Goal: Information Seeking & Learning: Learn about a topic

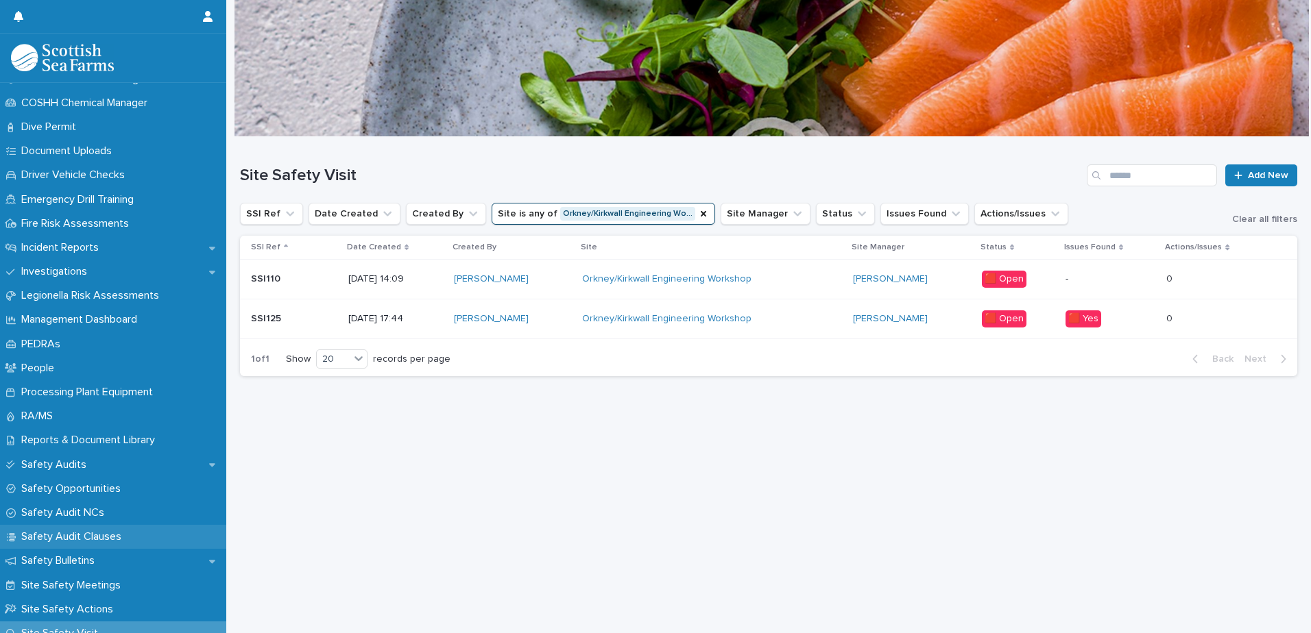
scroll to position [411, 0]
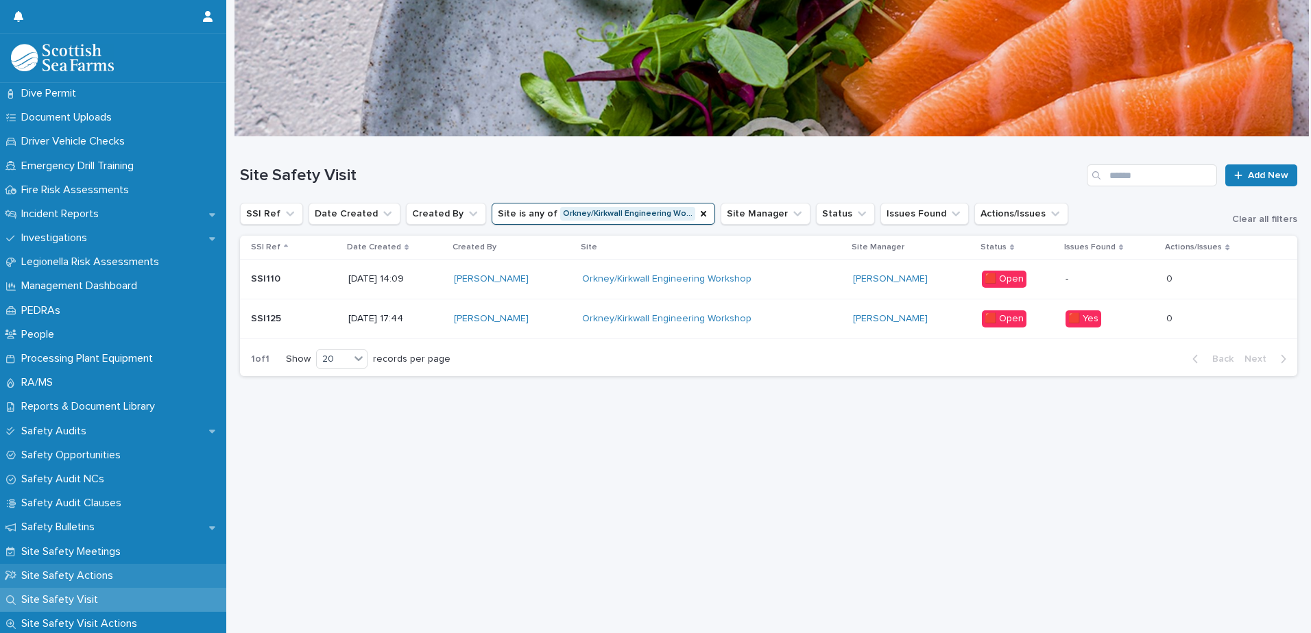
click at [94, 568] on div "Site Safety Actions" at bounding box center [113, 576] width 226 height 24
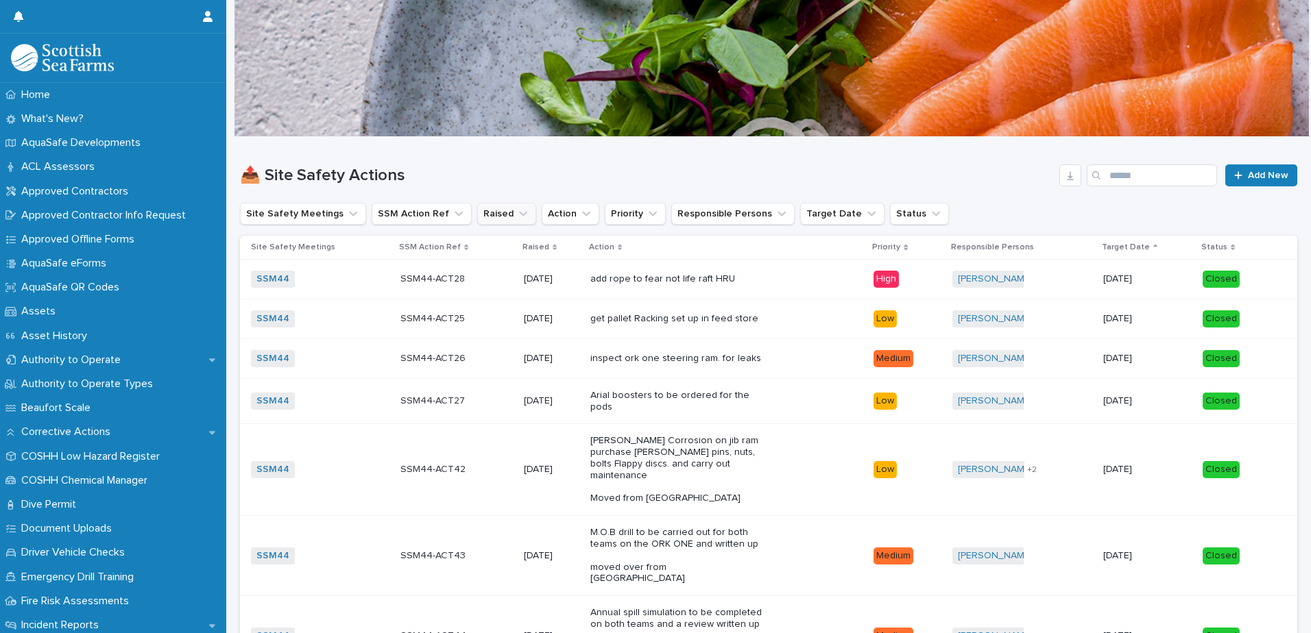
click at [477, 210] on button "Raised" at bounding box center [506, 214] width 59 height 22
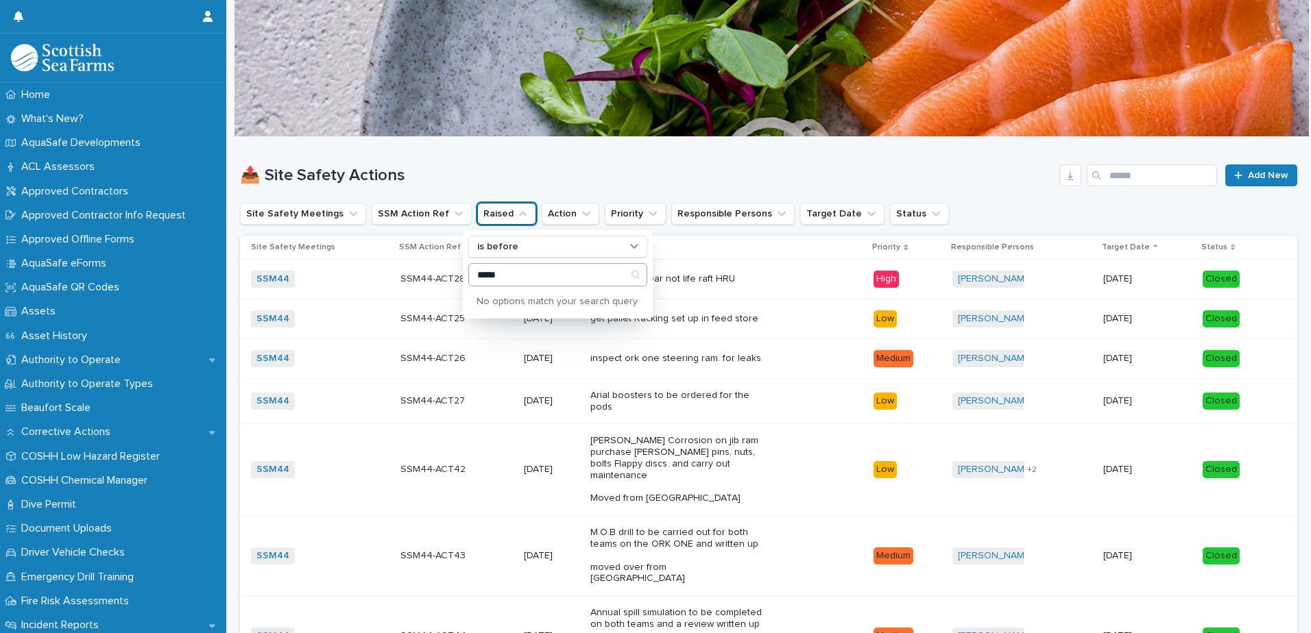
type input "*****"
click at [634, 275] on icon "Search" at bounding box center [635, 275] width 8 height 8
click at [590, 282] on input "*****" at bounding box center [558, 275] width 178 height 22
click at [587, 247] on div "is before" at bounding box center [549, 247] width 155 height 14
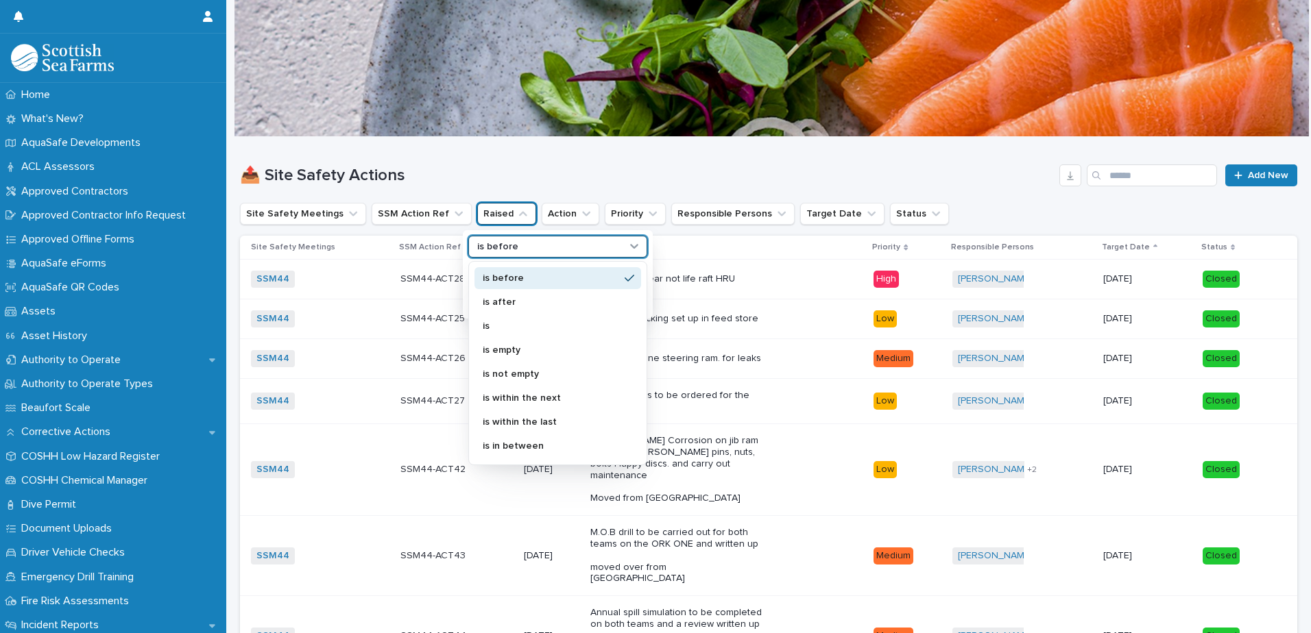
click at [587, 247] on div "is before" at bounding box center [549, 247] width 155 height 14
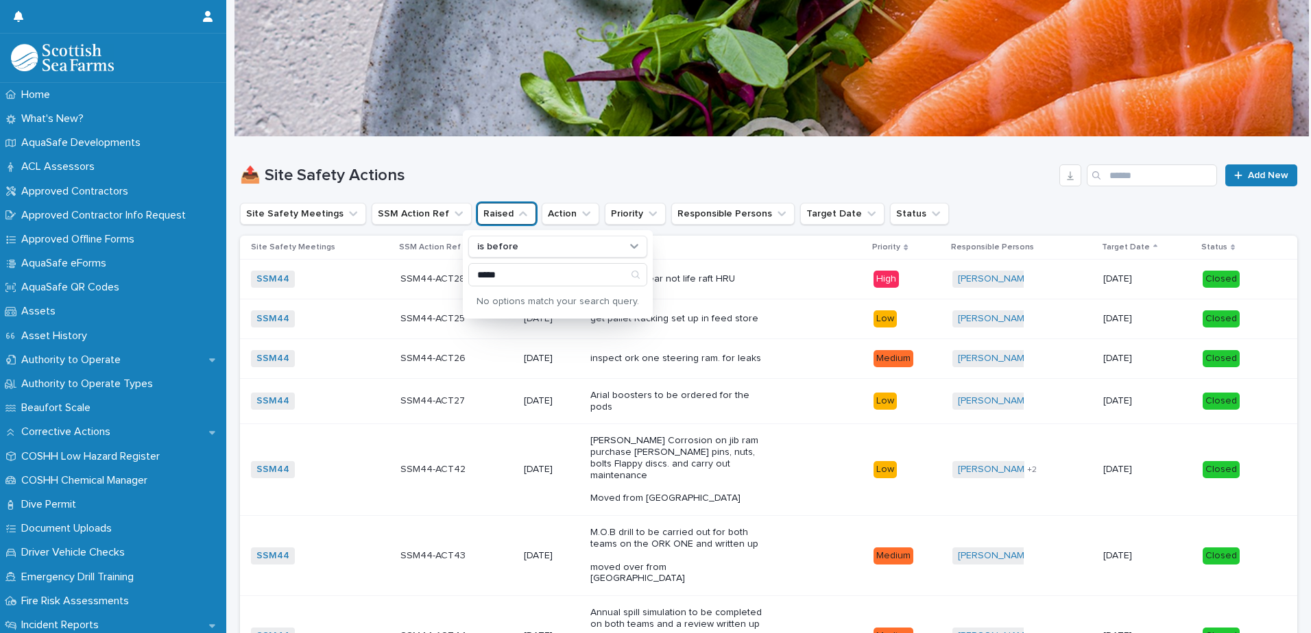
click at [561, 181] on h1 "📤 Site Safety Actions" at bounding box center [647, 176] width 814 height 20
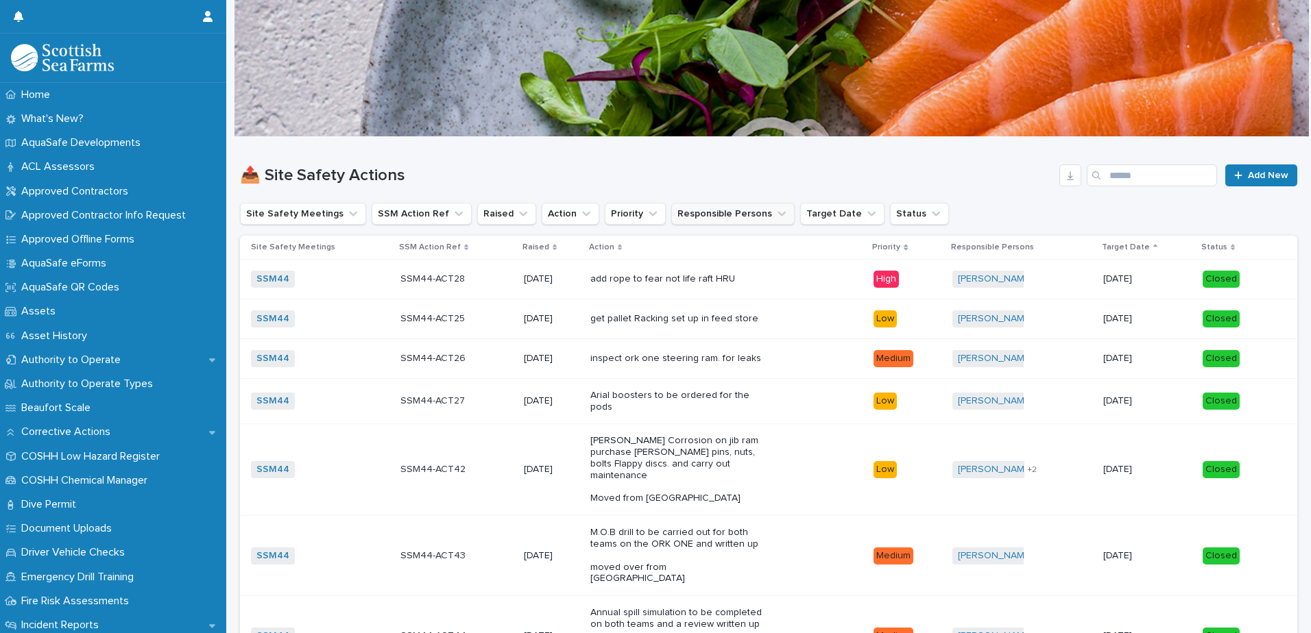
click at [694, 217] on button "Responsible Persons" at bounding box center [732, 214] width 123 height 22
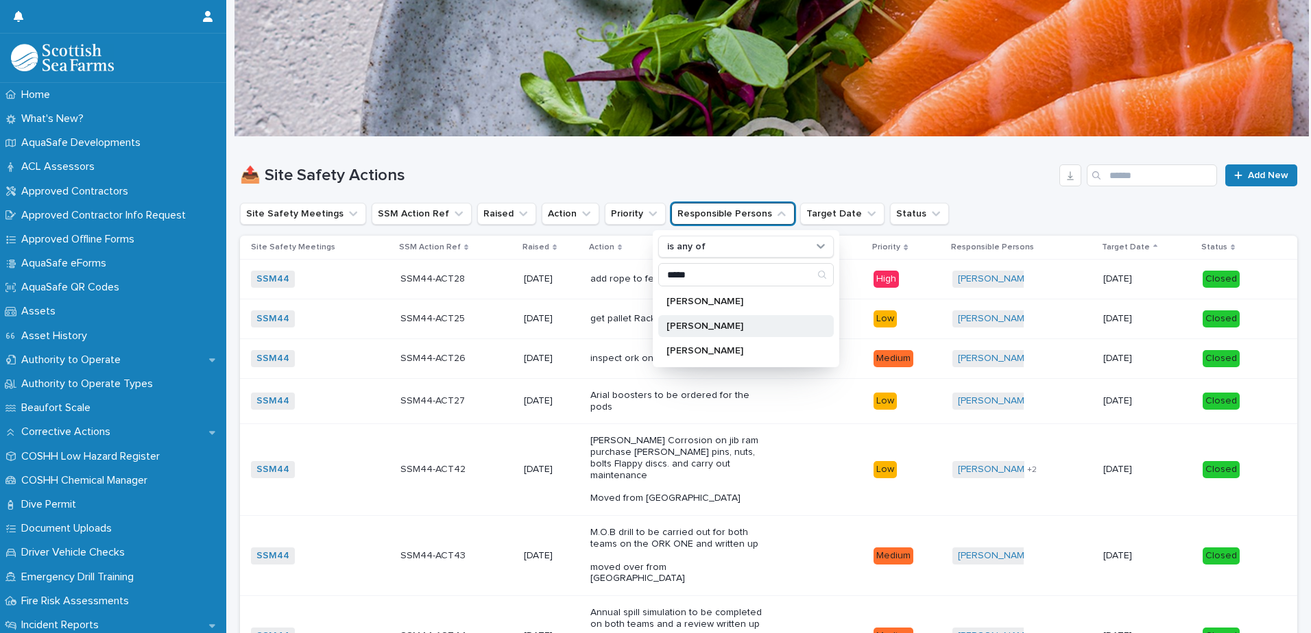
type input "*****"
click at [707, 330] on p "[PERSON_NAME]" at bounding box center [738, 326] width 145 height 10
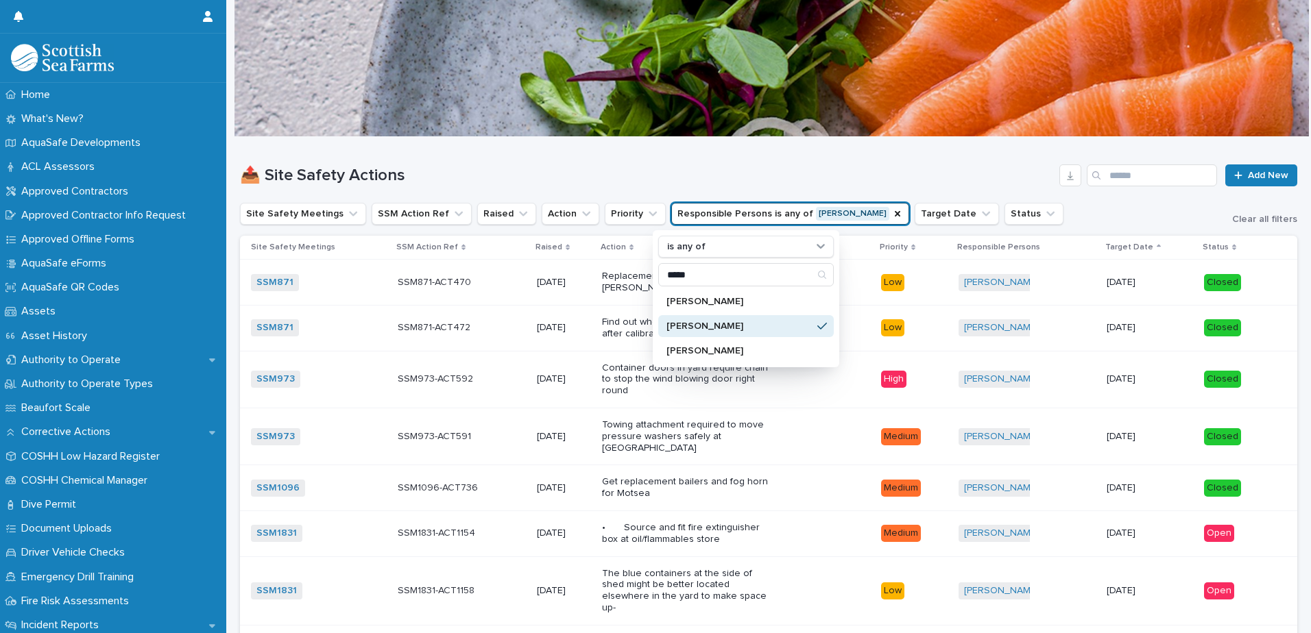
click at [722, 186] on div "📤 Site Safety Actions Add New" at bounding box center [768, 170] width 1057 height 66
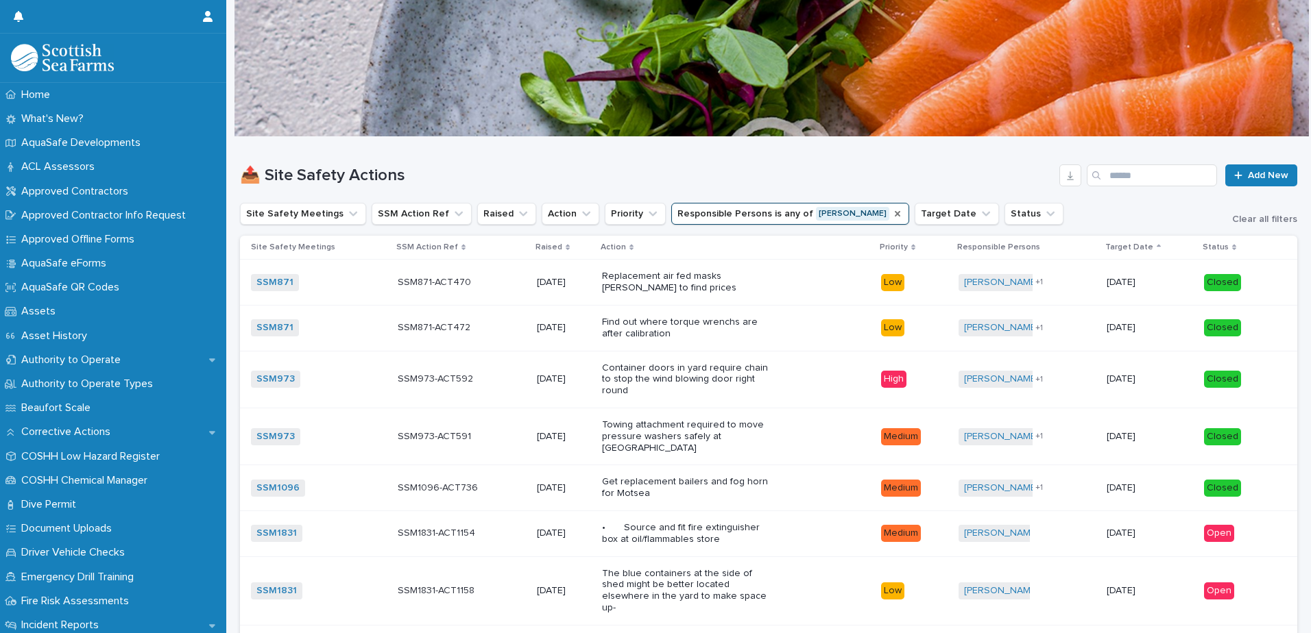
click at [892, 215] on icon "Responsible Persons" at bounding box center [897, 213] width 11 height 11
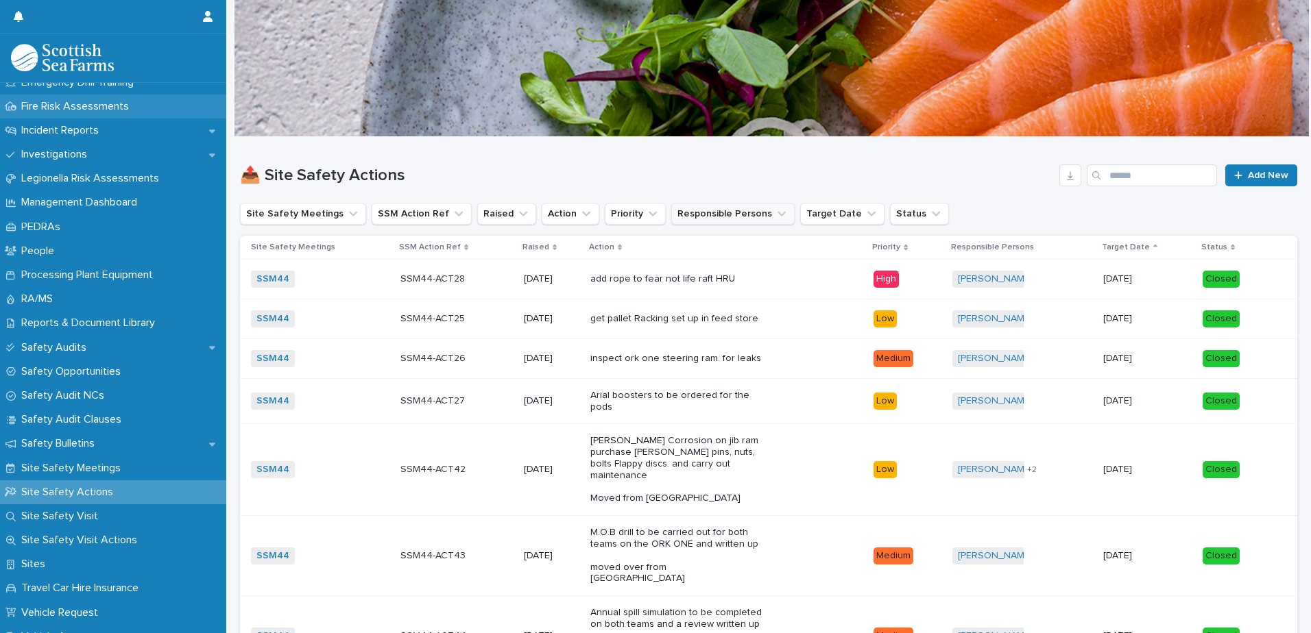
scroll to position [617, 0]
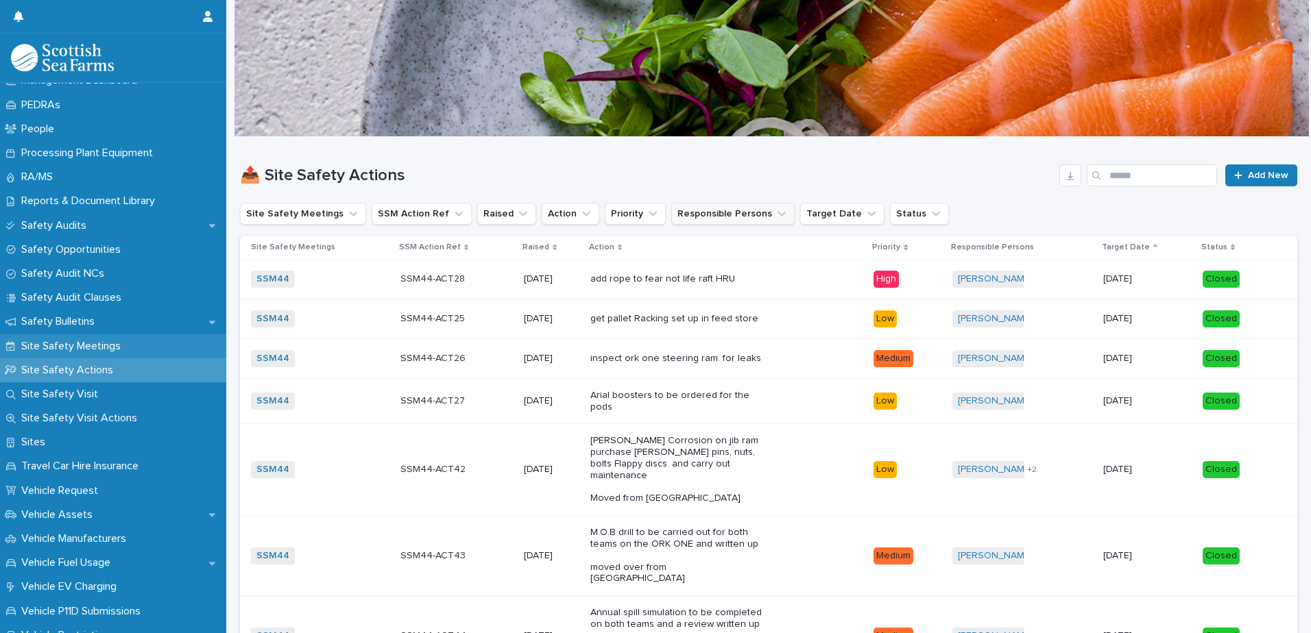
click at [110, 346] on p "Site Safety Meetings" at bounding box center [74, 346] width 116 height 13
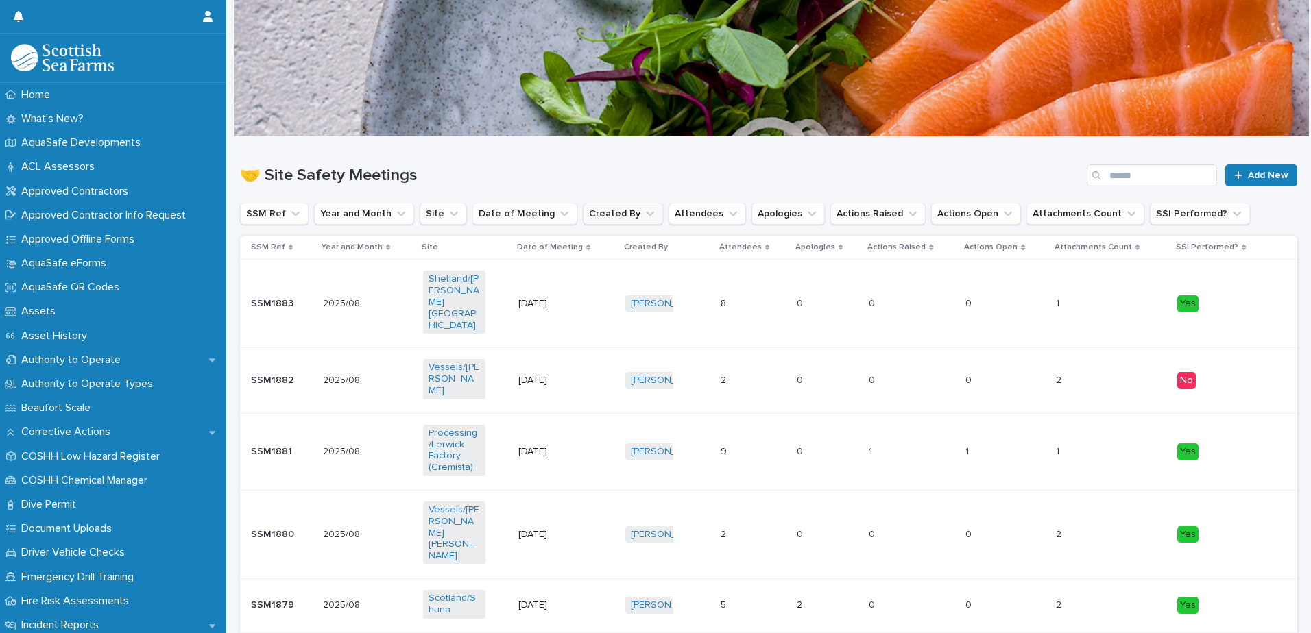
click at [597, 204] on button "Created By" at bounding box center [623, 214] width 80 height 22
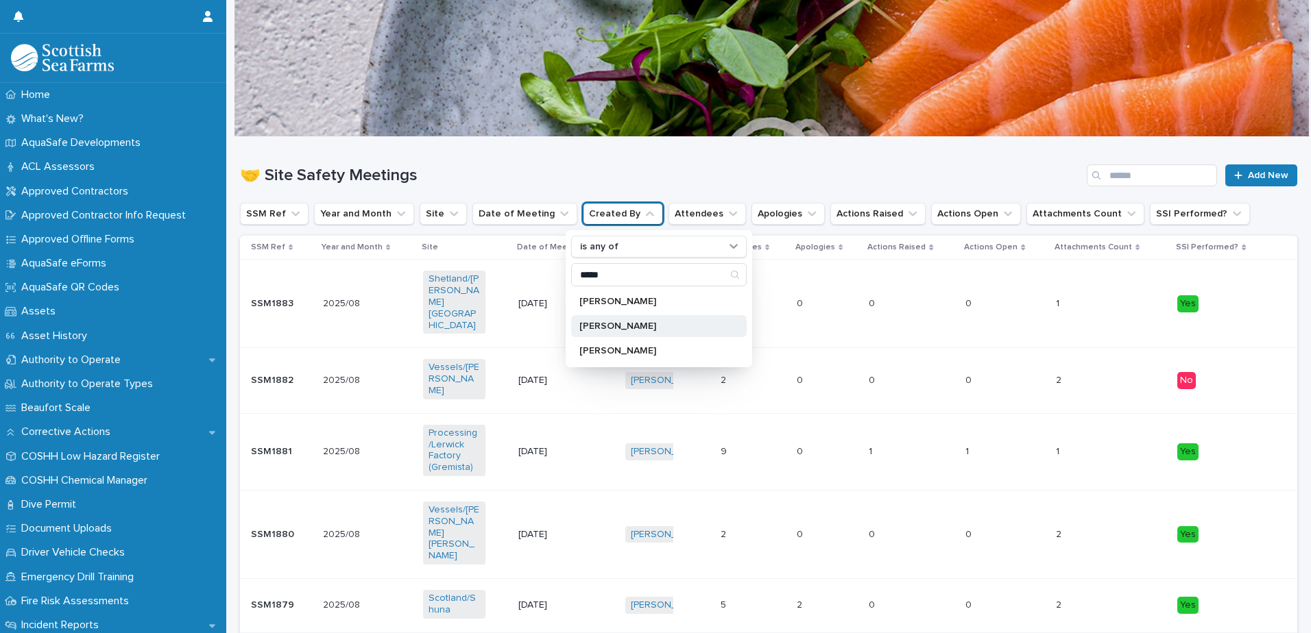
type input "*****"
click at [637, 332] on div "[PERSON_NAME]" at bounding box center [658, 326] width 175 height 22
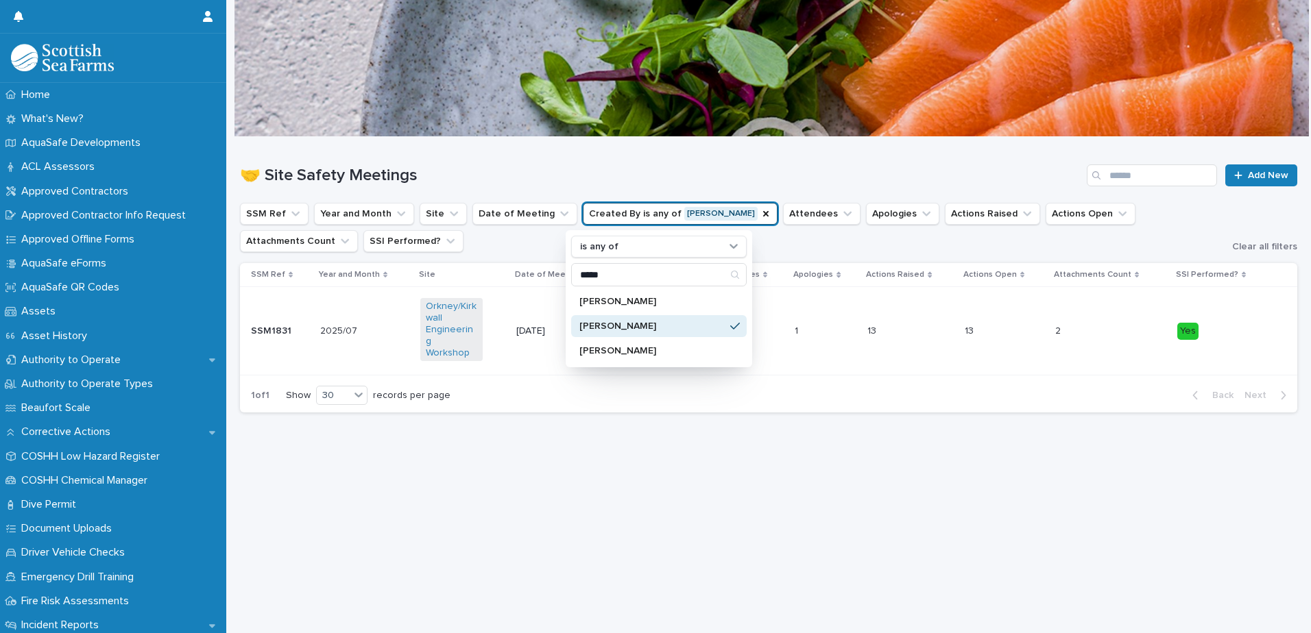
click at [468, 178] on h1 "🤝 Site Safety Meetings" at bounding box center [660, 176] width 841 height 20
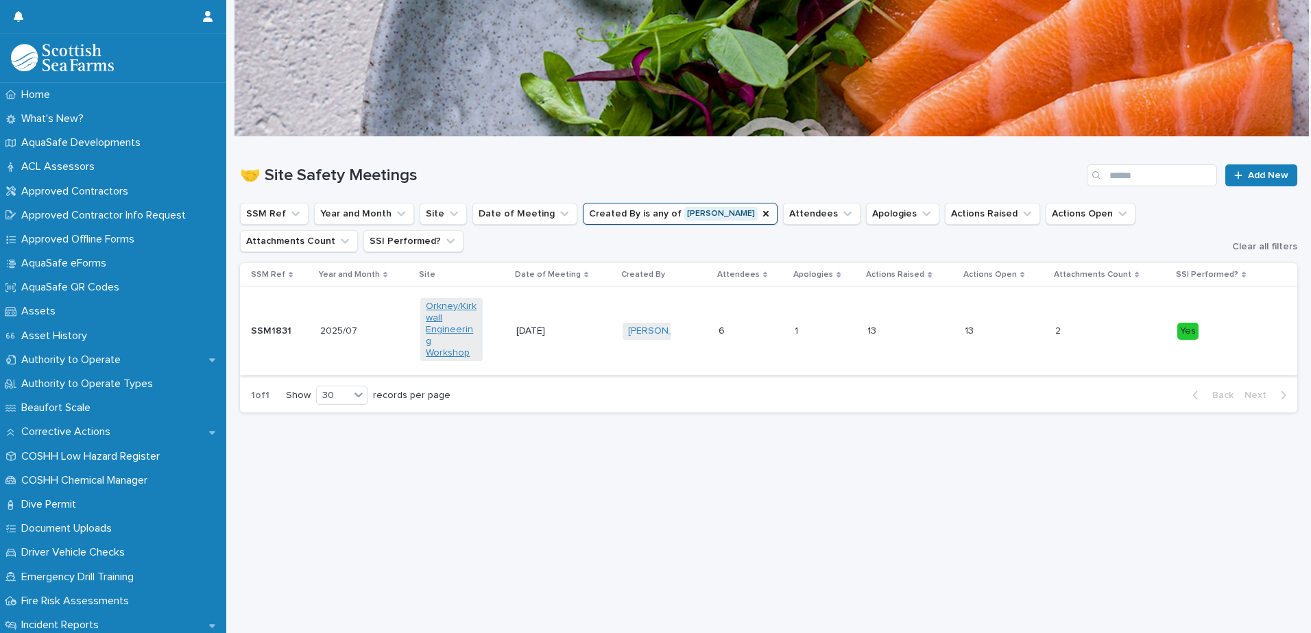
click at [450, 328] on link "Orkney/Kirkwall Engineering Workshop" at bounding box center [451, 330] width 51 height 58
click at [322, 323] on p "2025/07" at bounding box center [340, 330] width 40 height 14
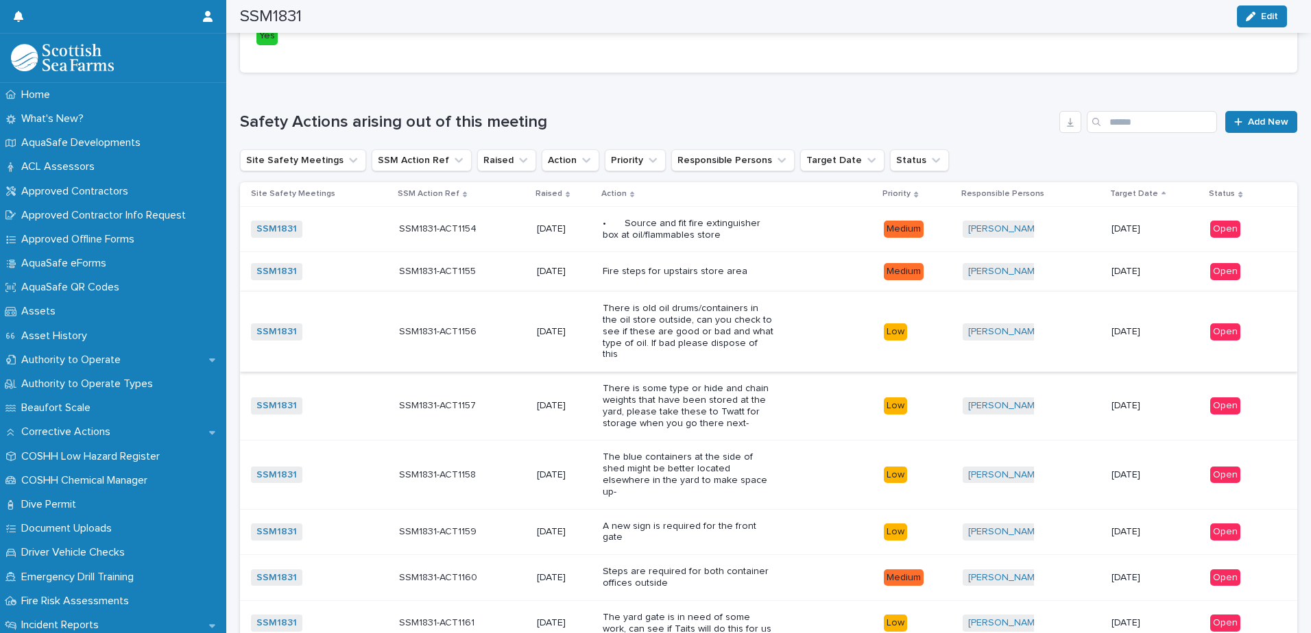
scroll to position [823, 0]
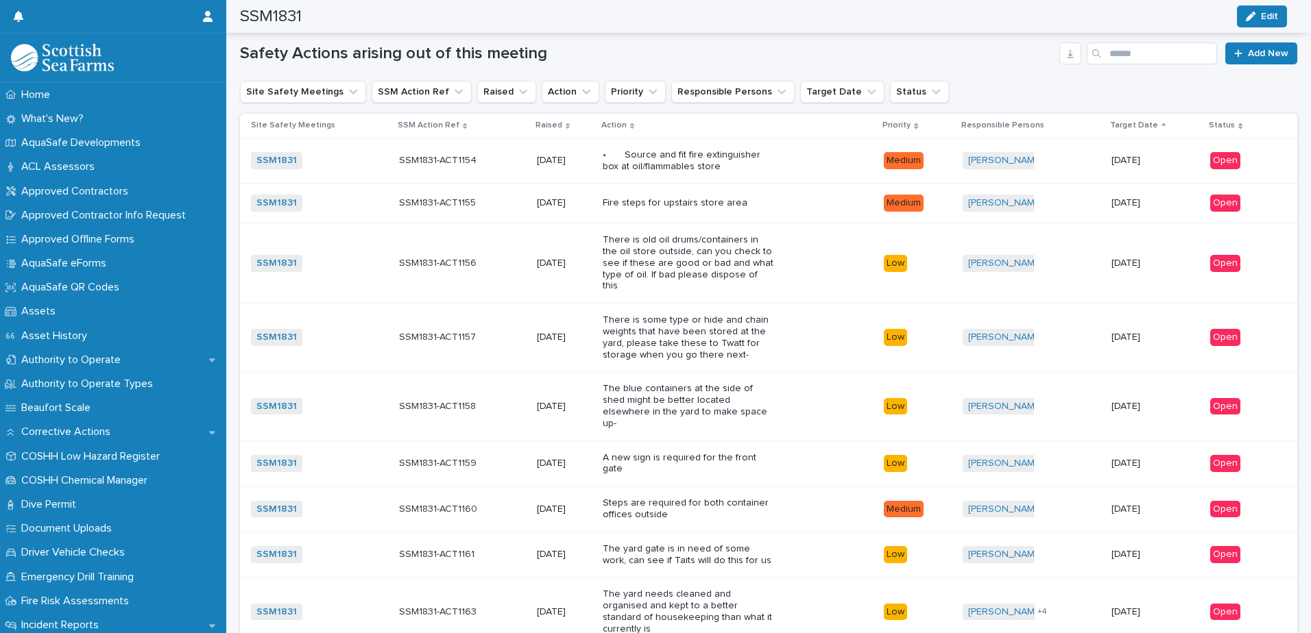
click at [822, 258] on div "There is old oil drums/containers in the oil store outside, can you check to se…" at bounding box center [737, 263] width 271 height 69
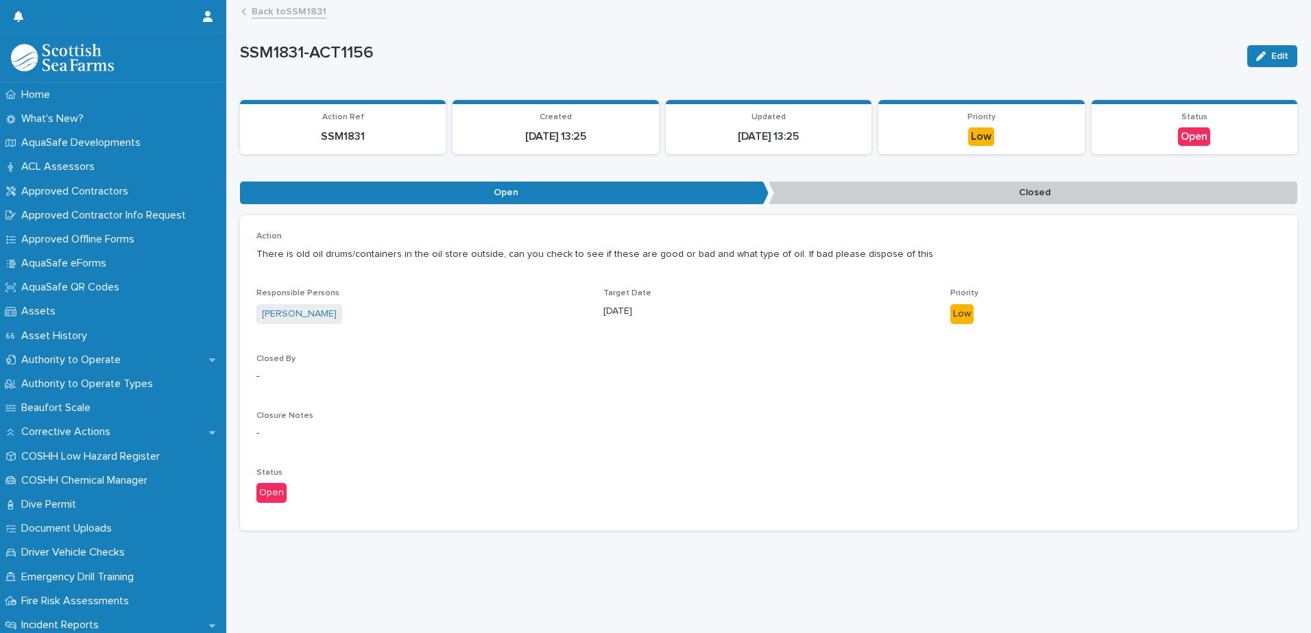
click at [263, 11] on link "Back to SSM1831" at bounding box center [289, 11] width 75 height 16
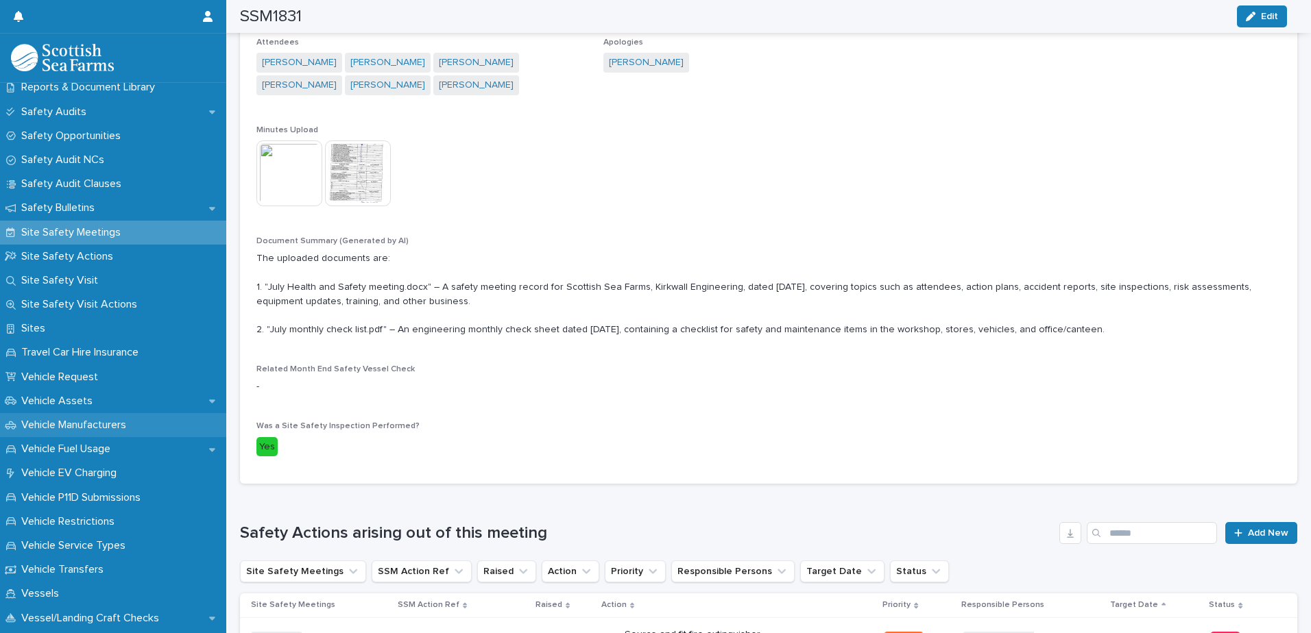
scroll to position [754, 0]
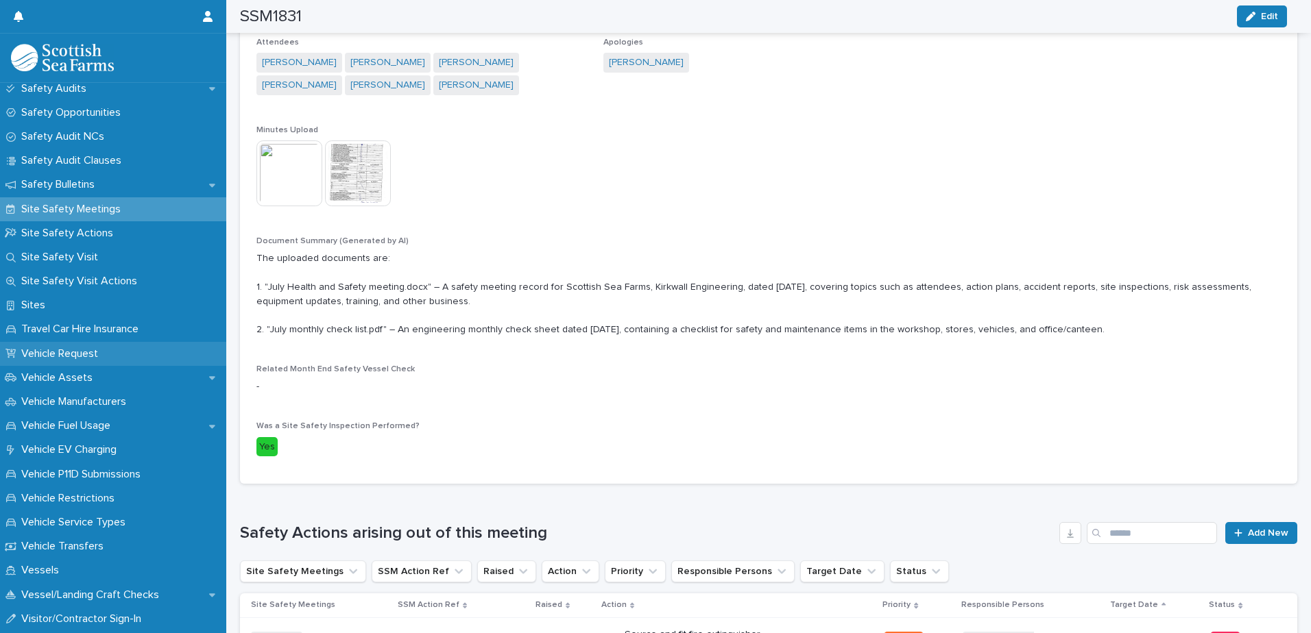
click at [74, 357] on p "Vehicle Request" at bounding box center [62, 354] width 93 height 13
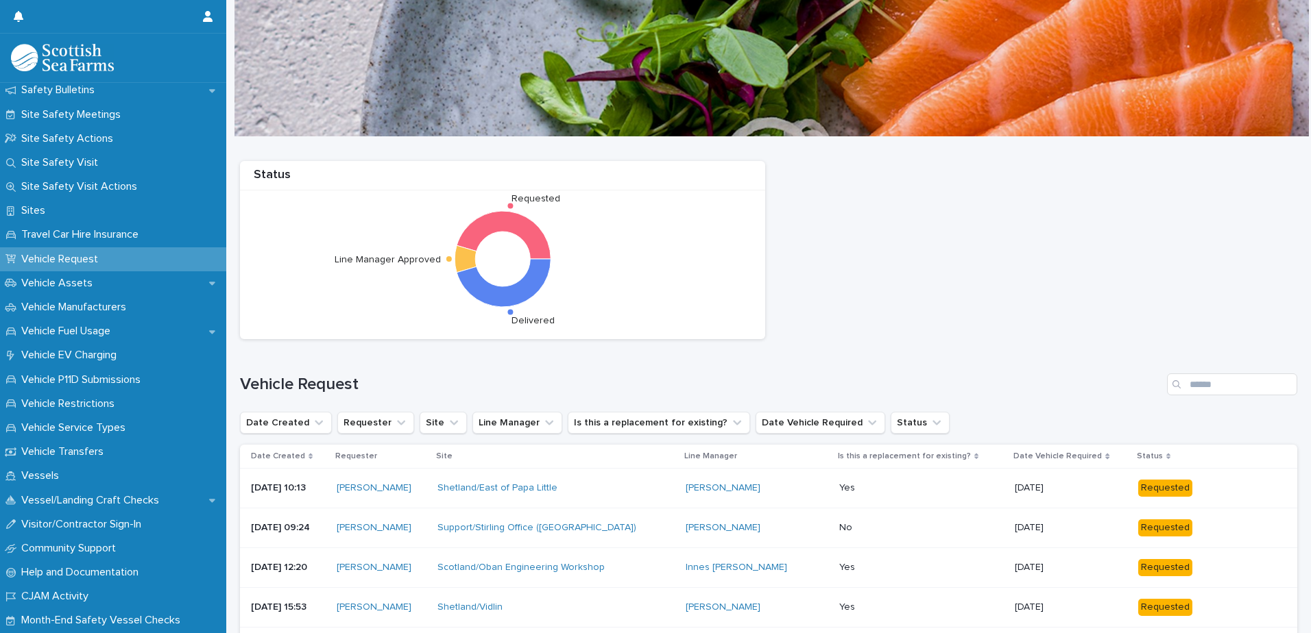
scroll to position [873, 0]
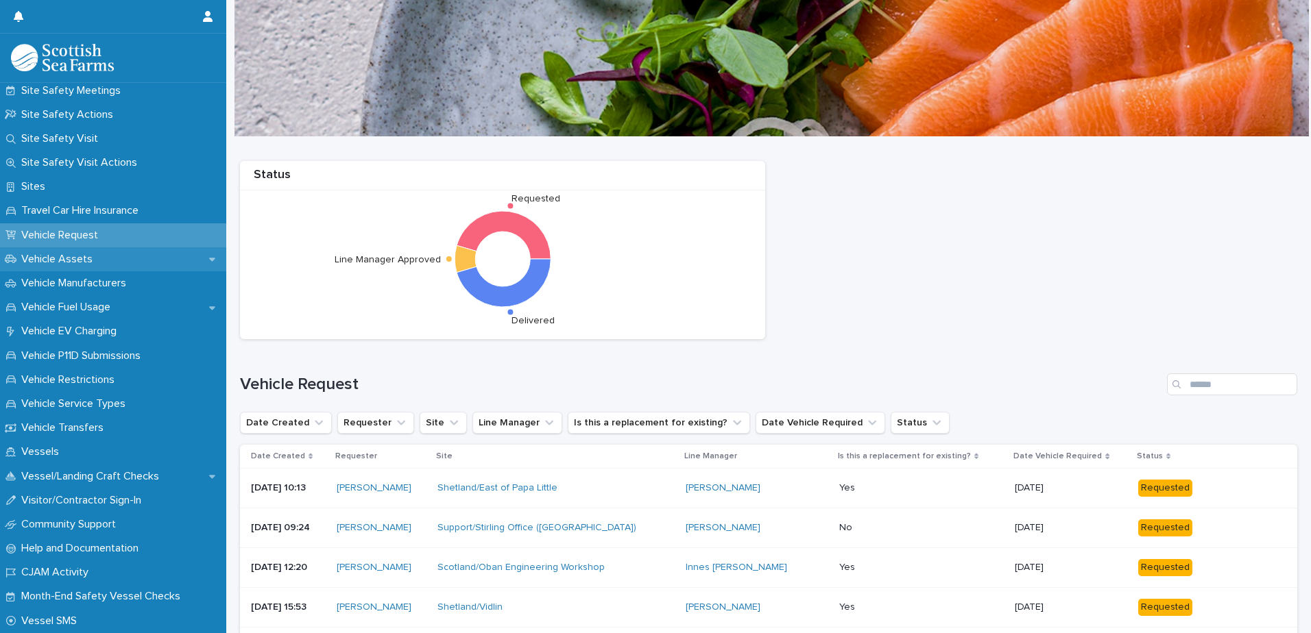
click at [72, 256] on p "Vehicle Assets" at bounding box center [60, 259] width 88 height 13
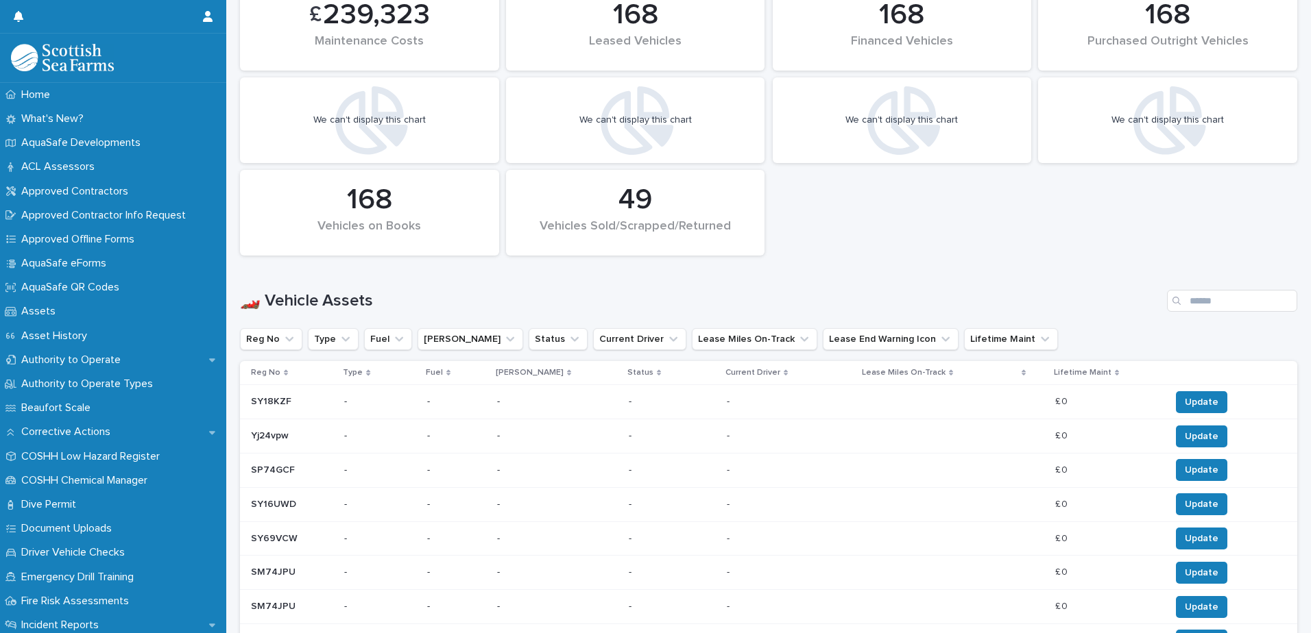
scroll to position [548, 0]
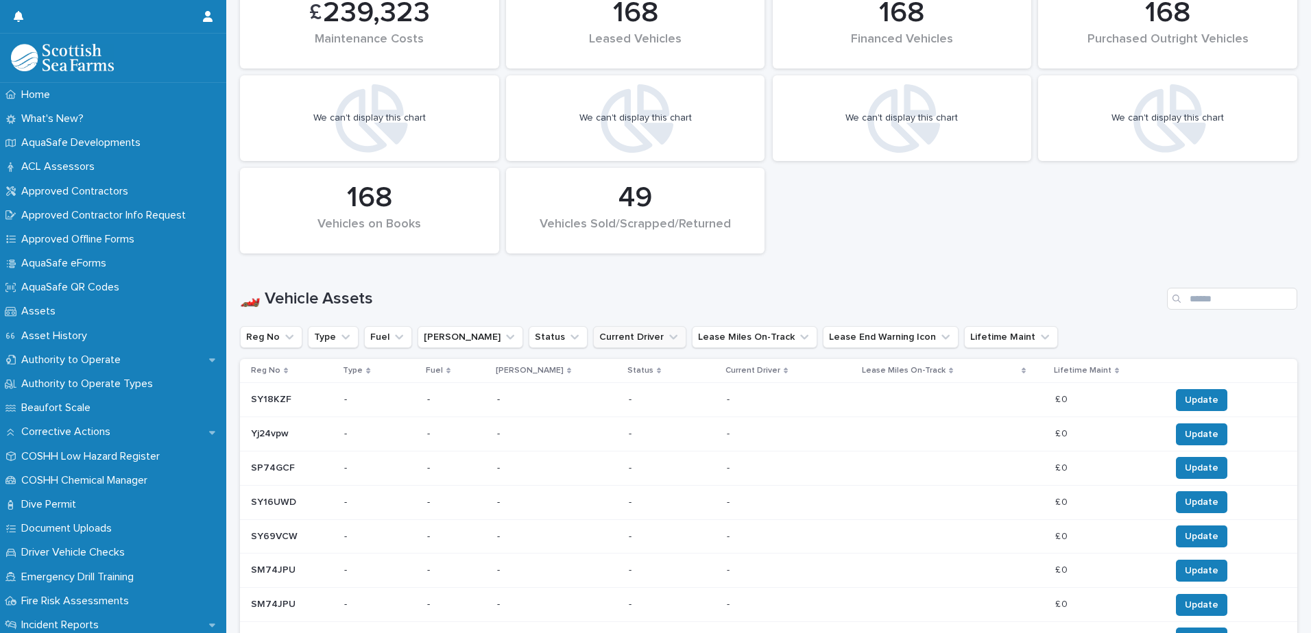
click at [614, 339] on button "Current Driver" at bounding box center [639, 337] width 93 height 22
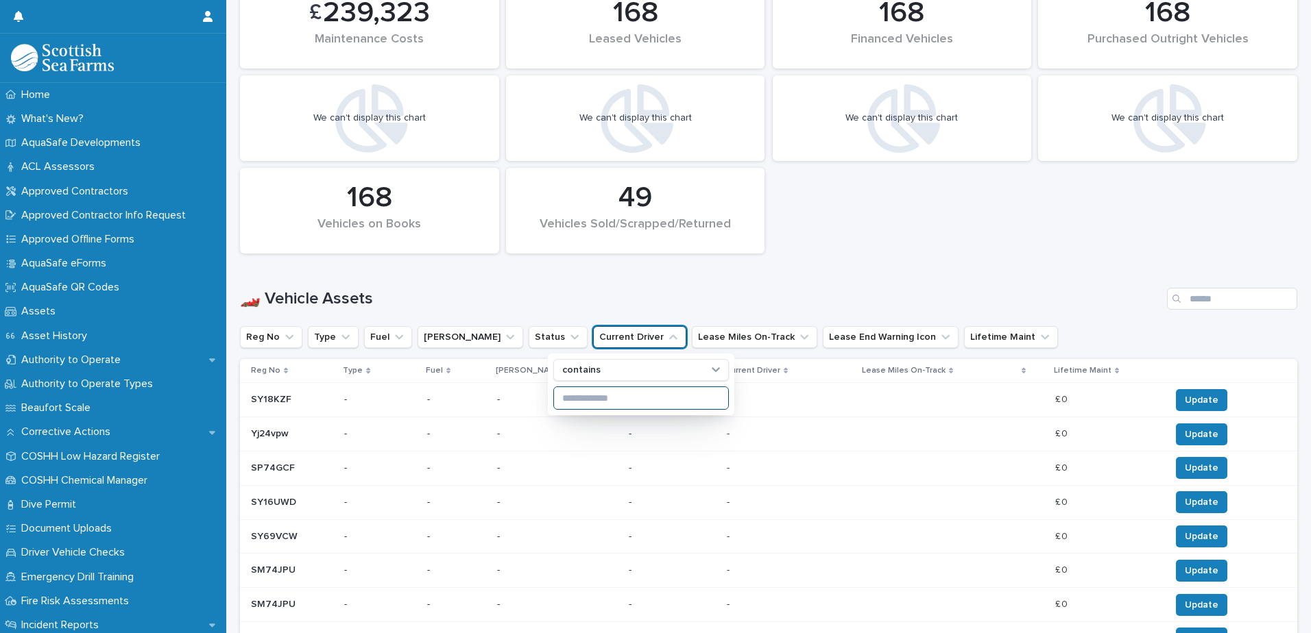
click at [611, 392] on input at bounding box center [641, 398] width 174 height 22
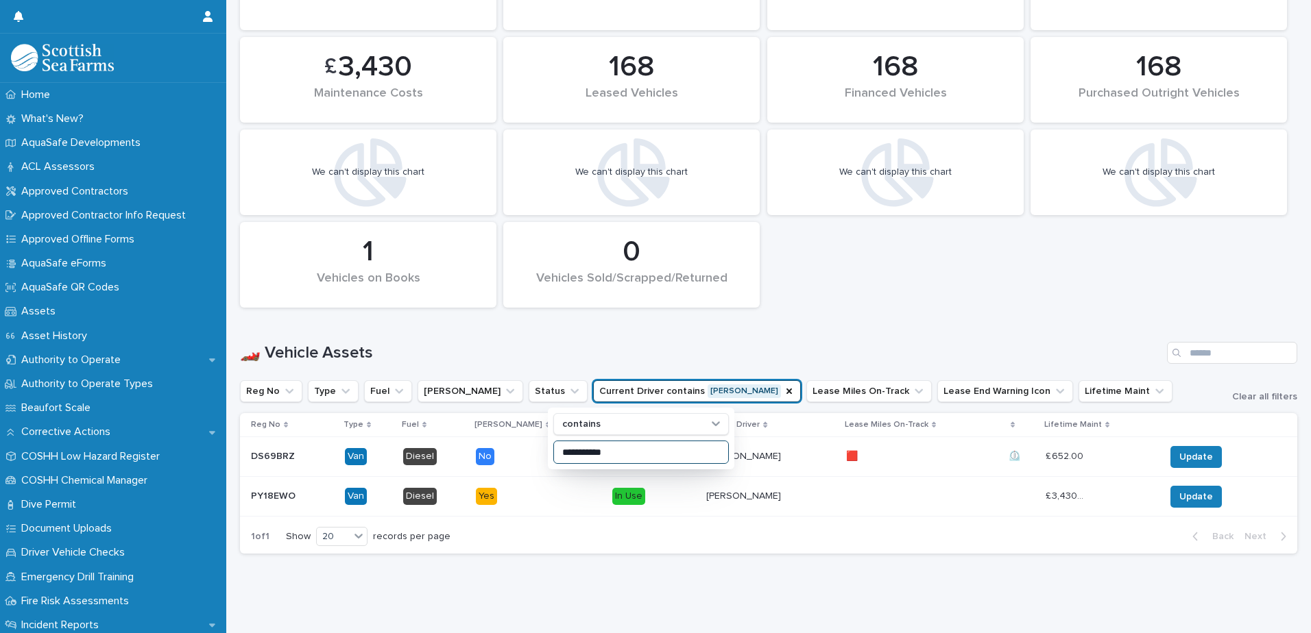
scroll to position [504, 0]
type input "**********"
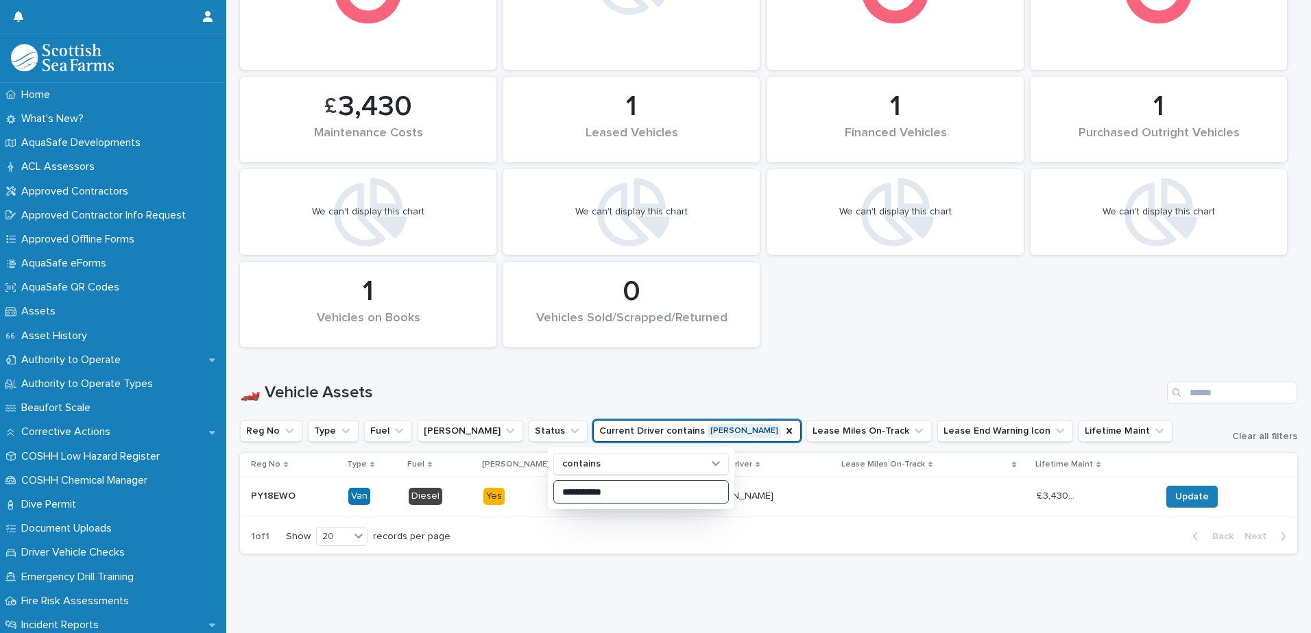
scroll to position [465, 0]
click at [1023, 354] on div "🏎️ Vehicle Assets" at bounding box center [768, 387] width 1057 height 66
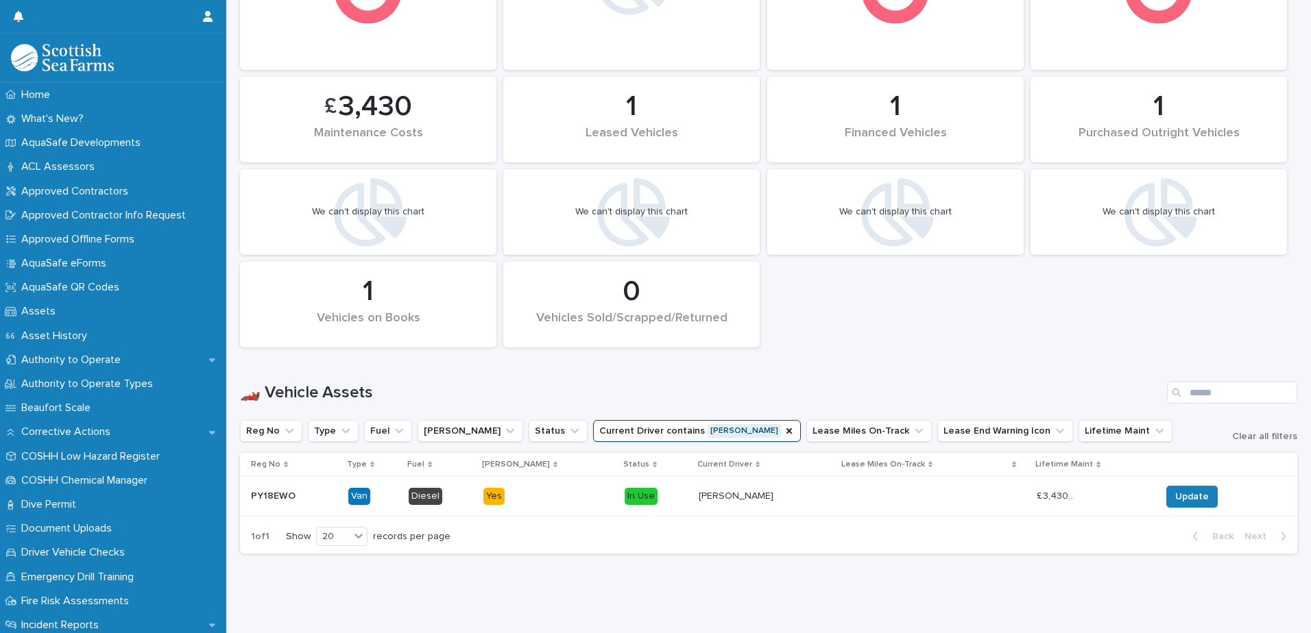
click at [1036, 488] on p "£ 3,430.00" at bounding box center [1056, 495] width 41 height 14
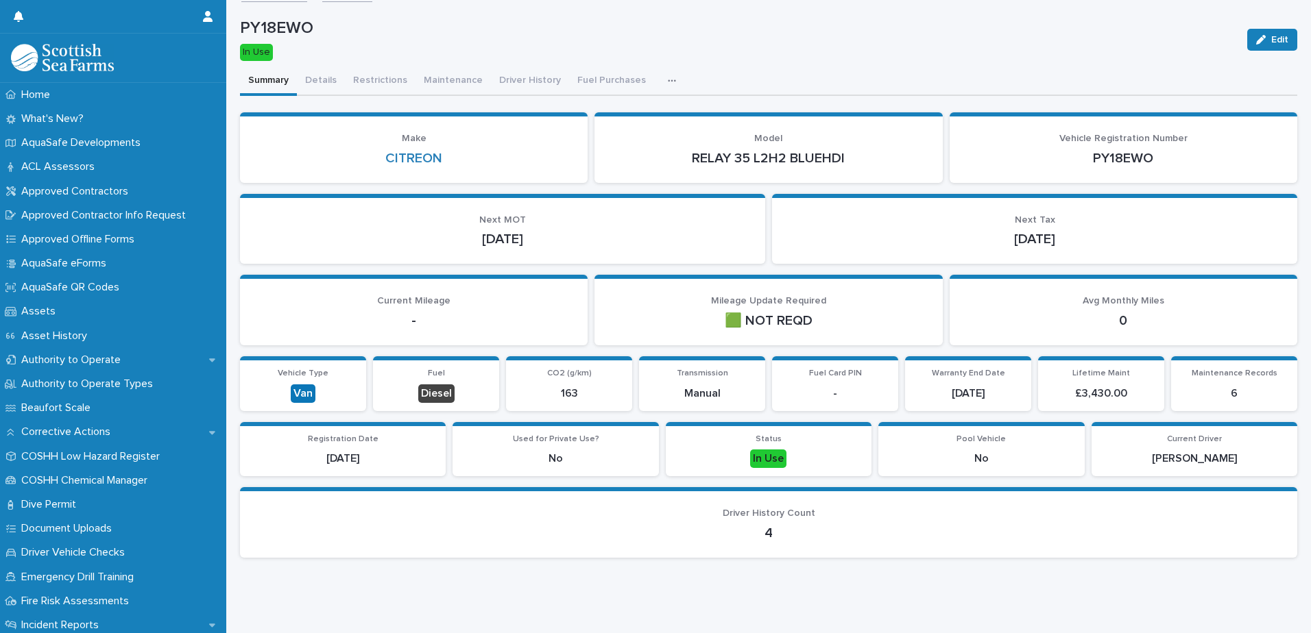
scroll to position [31, 0]
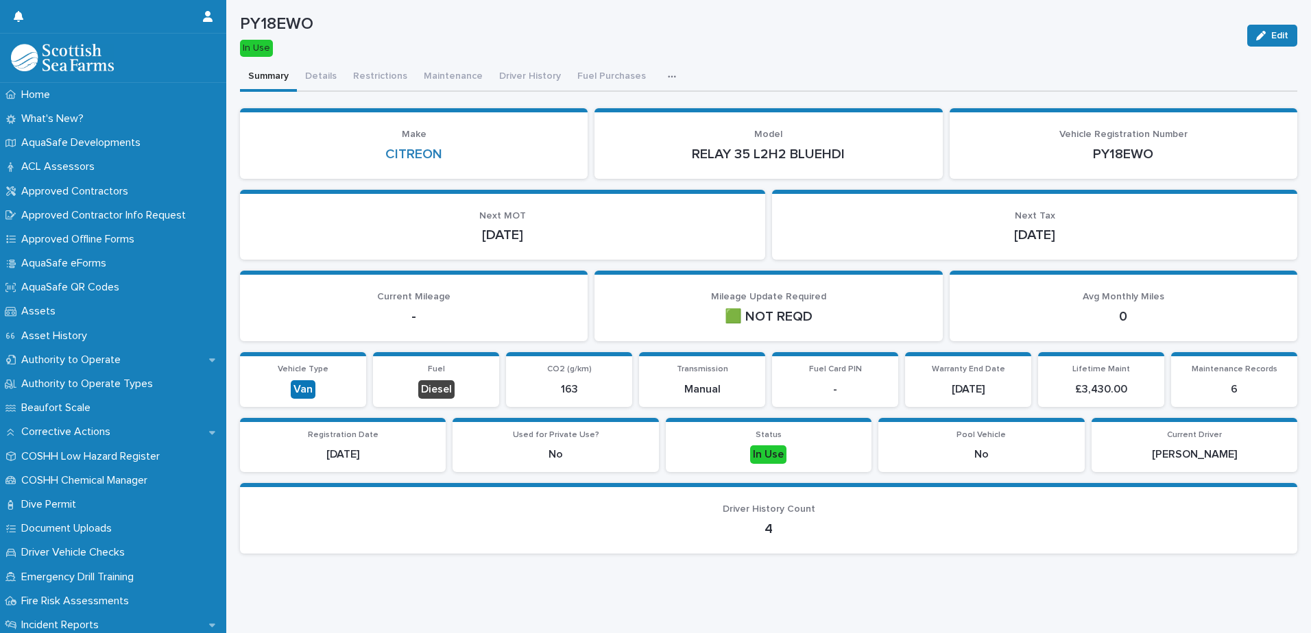
click at [771, 521] on p "4" at bounding box center [768, 529] width 1024 height 16
drag, startPoint x: 764, startPoint y: 514, endPoint x: 753, endPoint y: 509, distance: 12.0
click at [753, 518] on div "4" at bounding box center [768, 527] width 1024 height 19
drag, startPoint x: 753, startPoint y: 509, endPoint x: 832, endPoint y: 503, distance: 79.7
click at [832, 504] on p "Driver History Count" at bounding box center [768, 510] width 1024 height 12
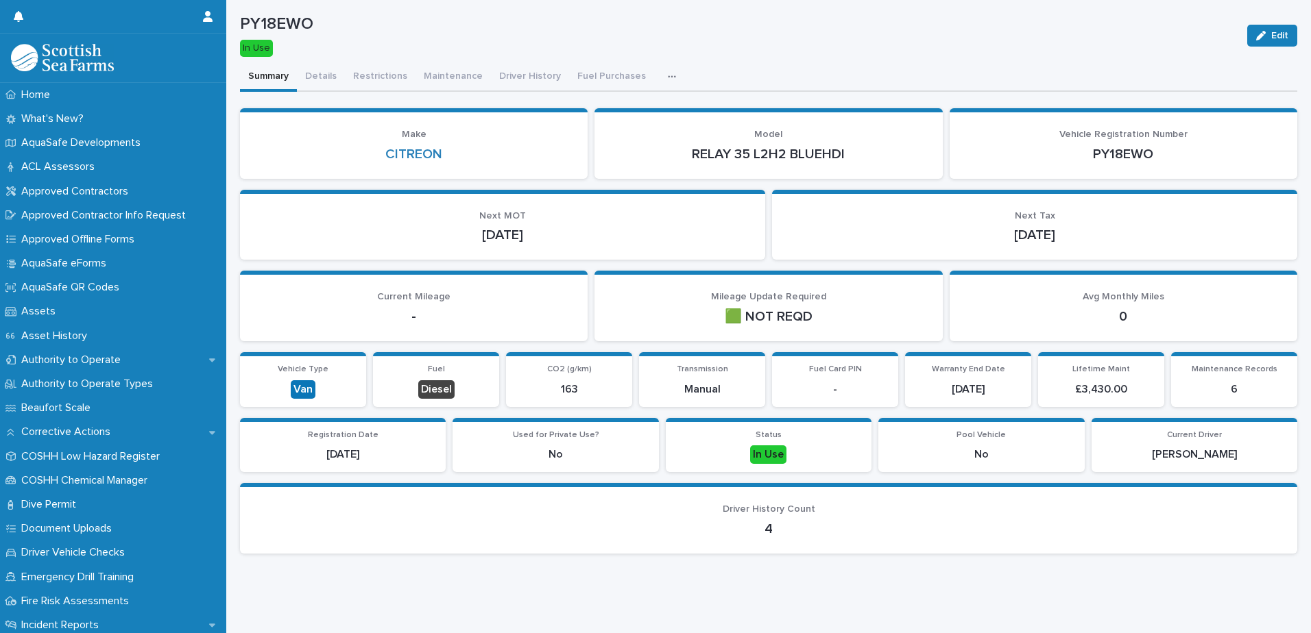
scroll to position [0, 0]
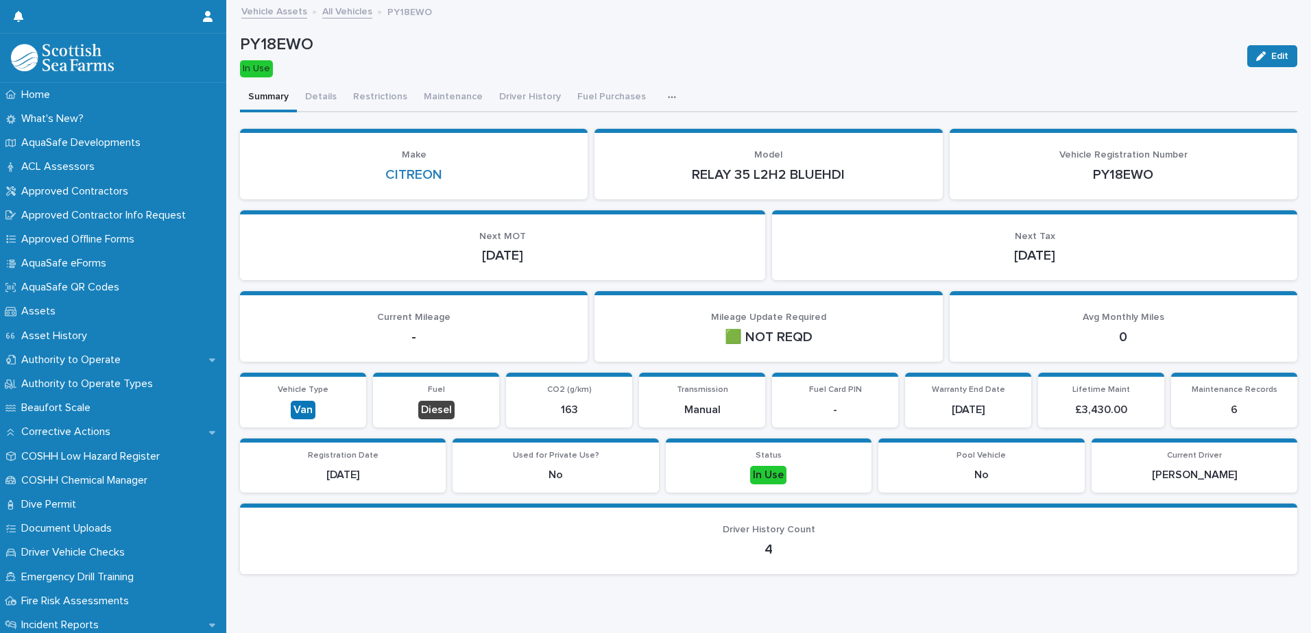
click at [353, 15] on link "All Vehicles" at bounding box center [347, 11] width 50 height 16
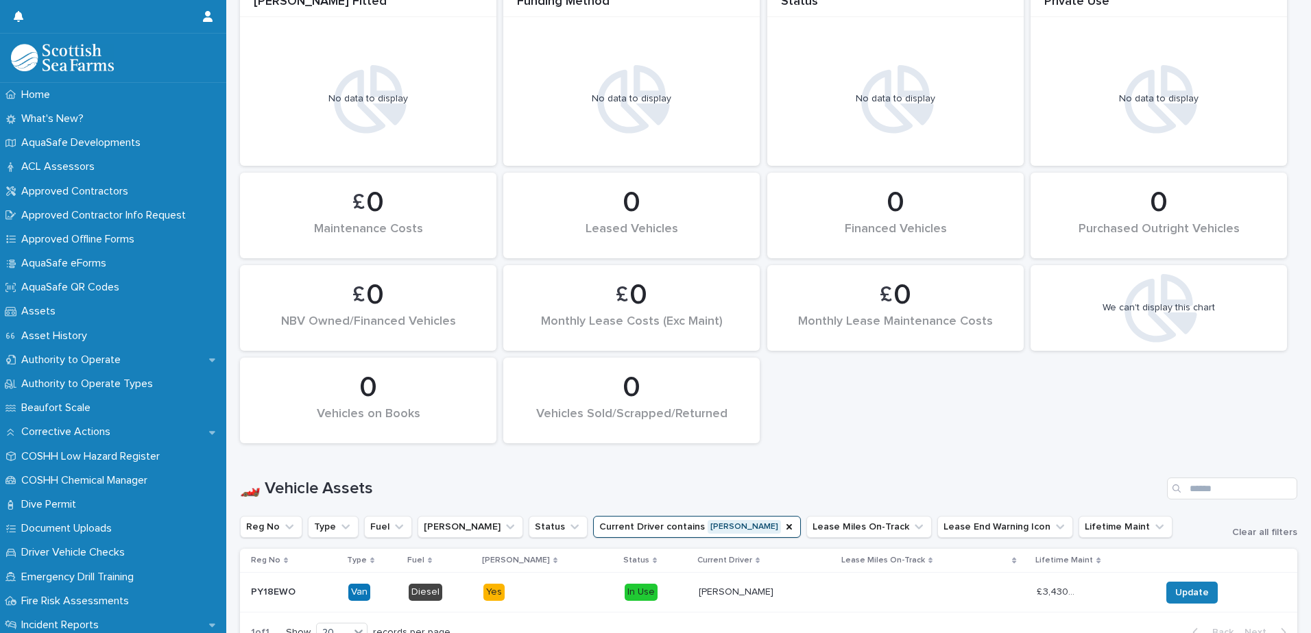
scroll to position [465, 0]
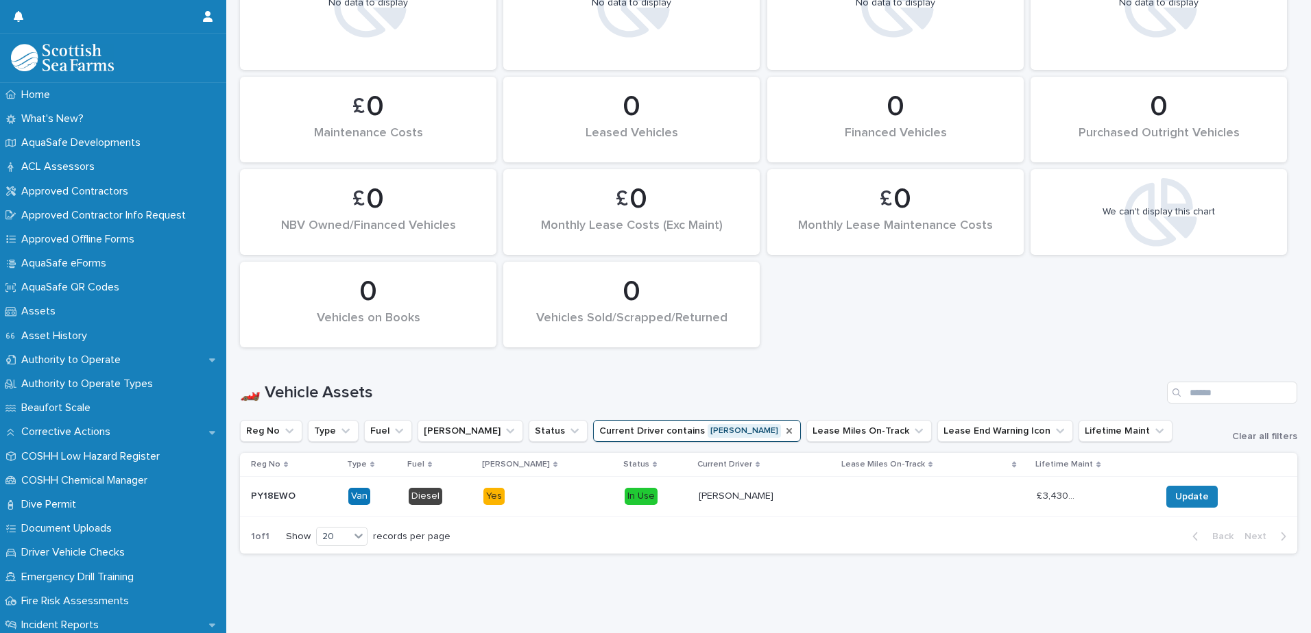
click at [786, 428] on icon "Current Driver" at bounding box center [788, 430] width 5 height 5
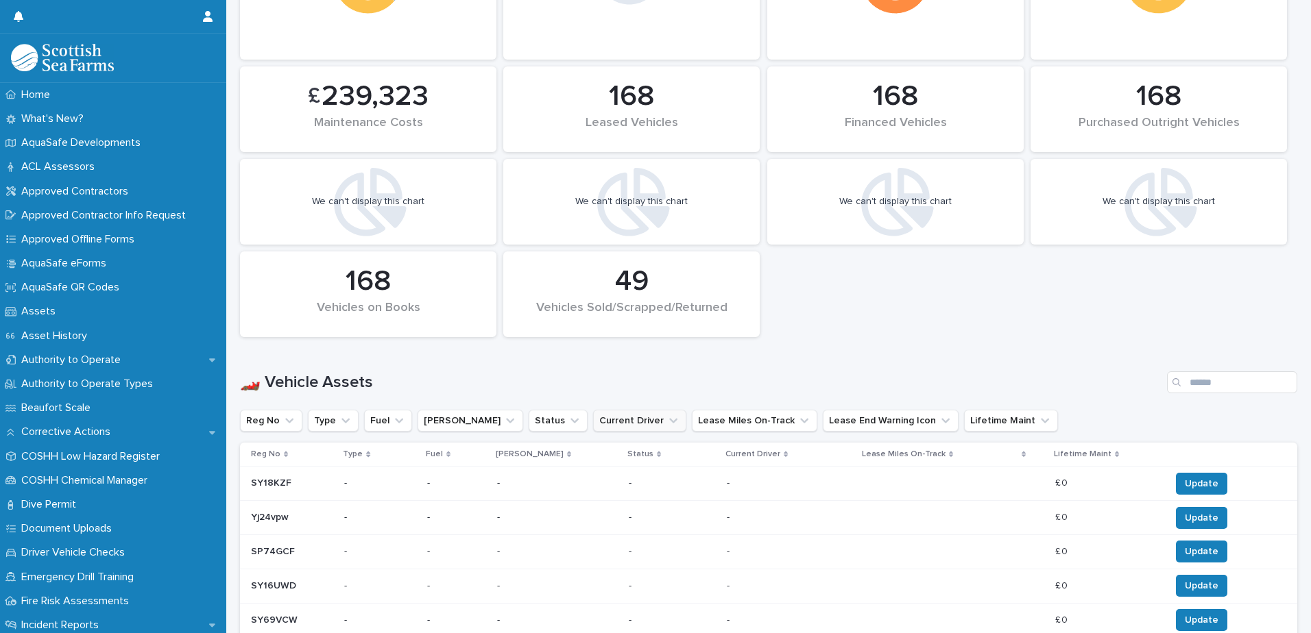
scroll to position [816, 0]
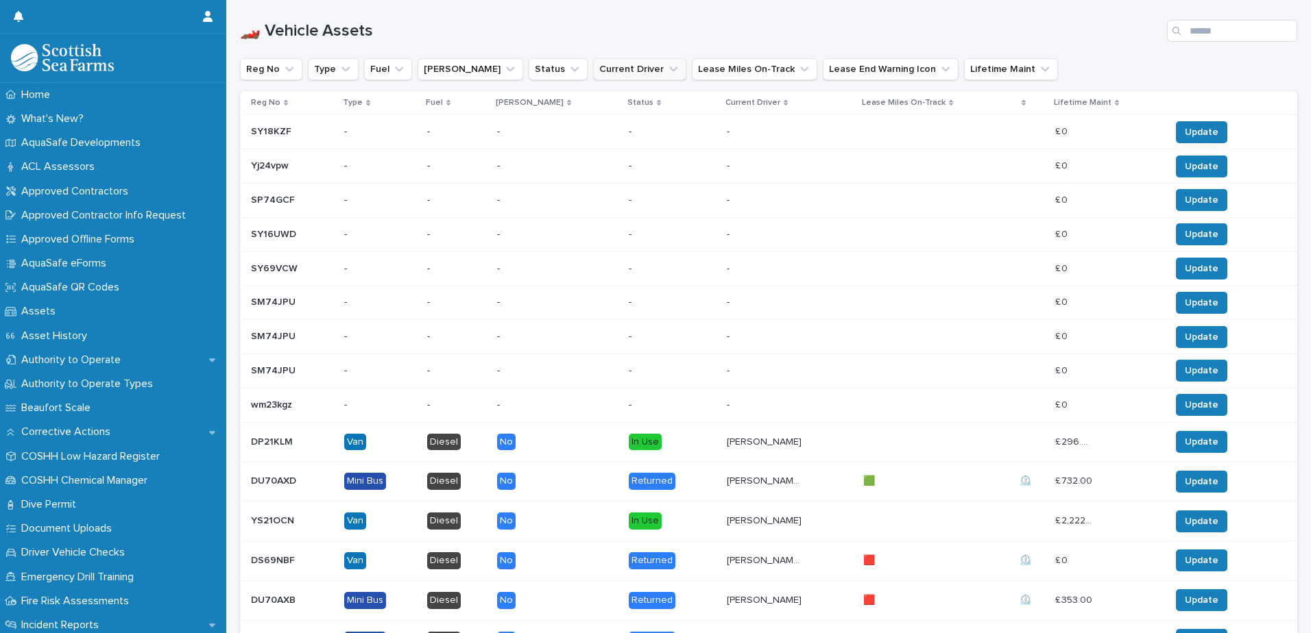
click at [623, 420] on td "-" at bounding box center [672, 405] width 98 height 34
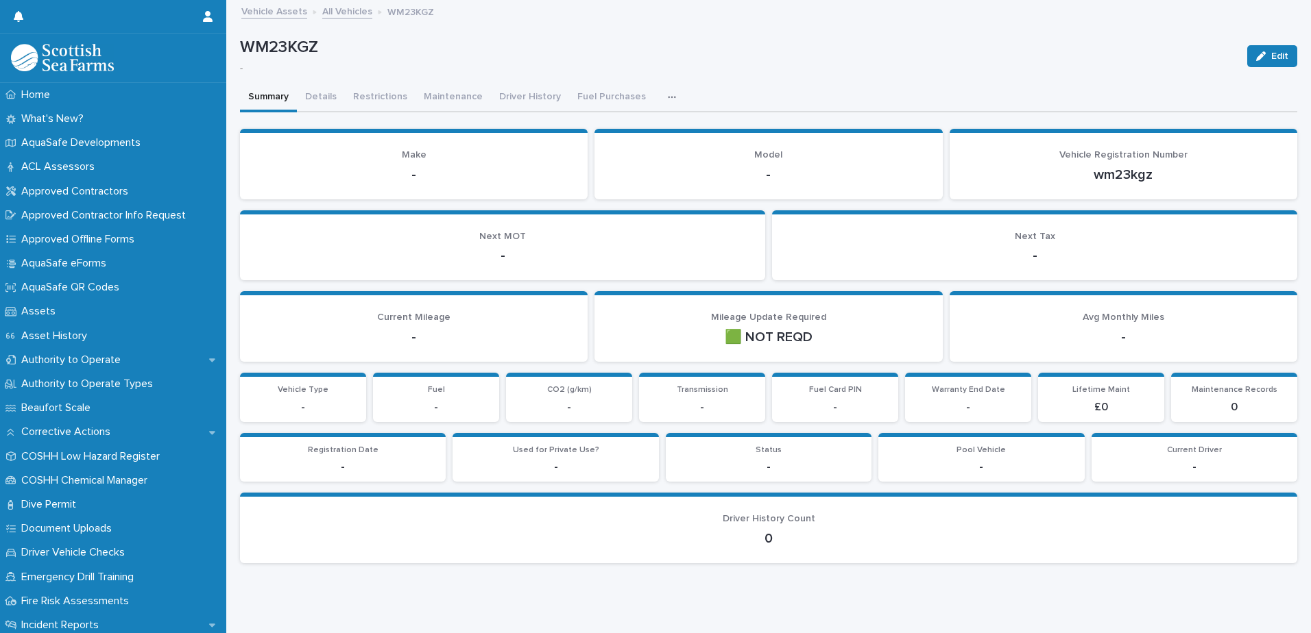
click at [325, 14] on link "All Vehicles" at bounding box center [347, 11] width 50 height 16
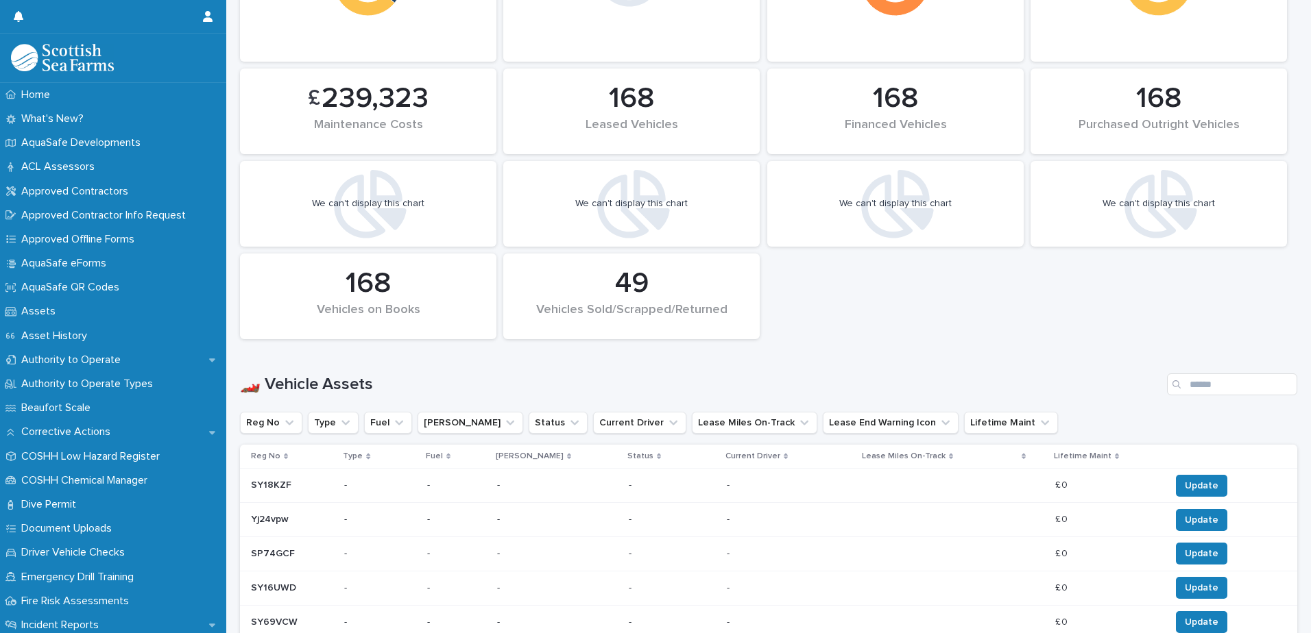
scroll to position [548, 0]
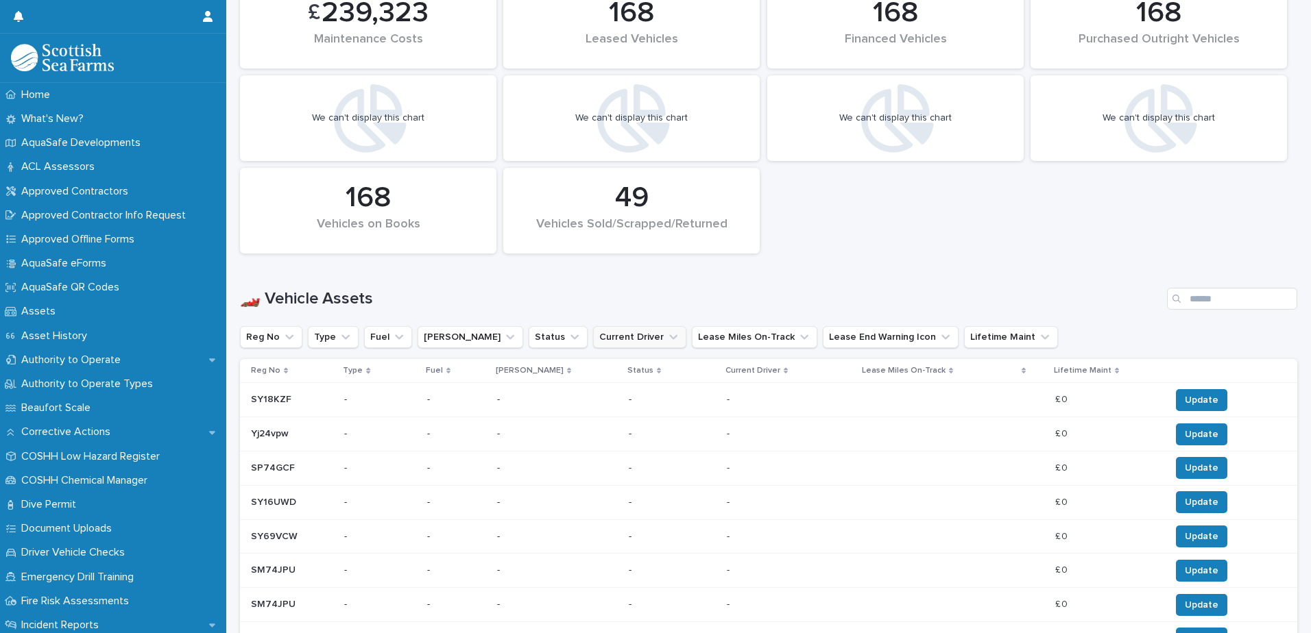
click at [602, 336] on button "Current Driver" at bounding box center [639, 337] width 93 height 22
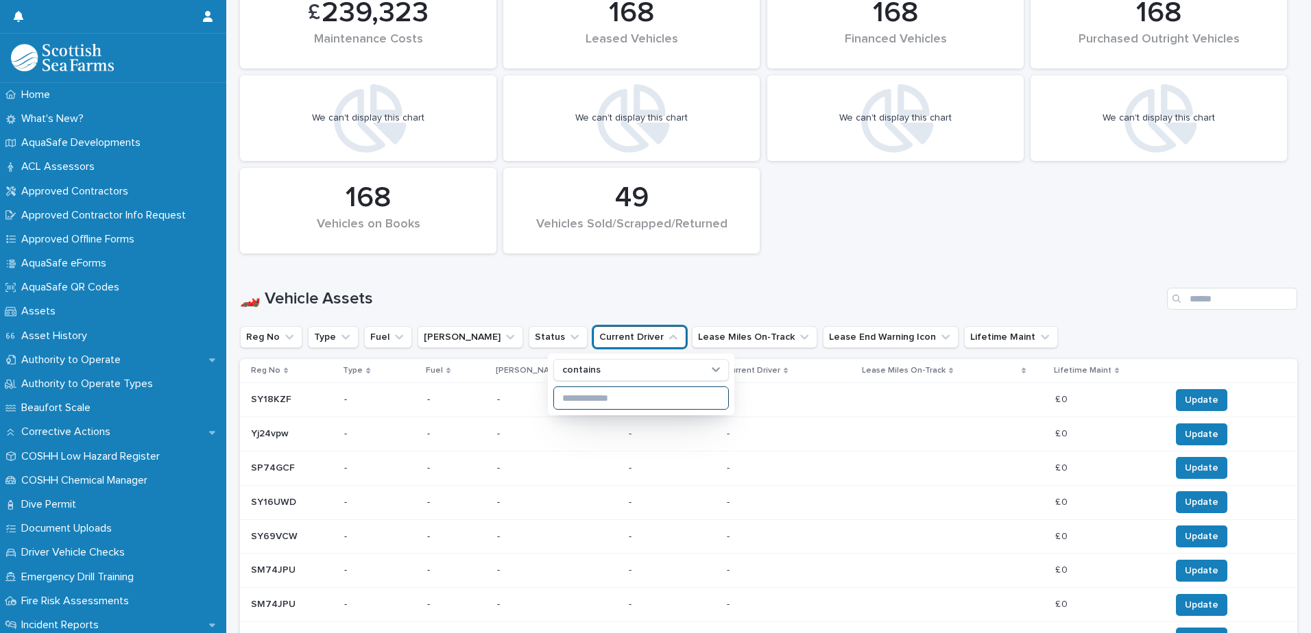
click at [593, 401] on input at bounding box center [641, 398] width 174 height 22
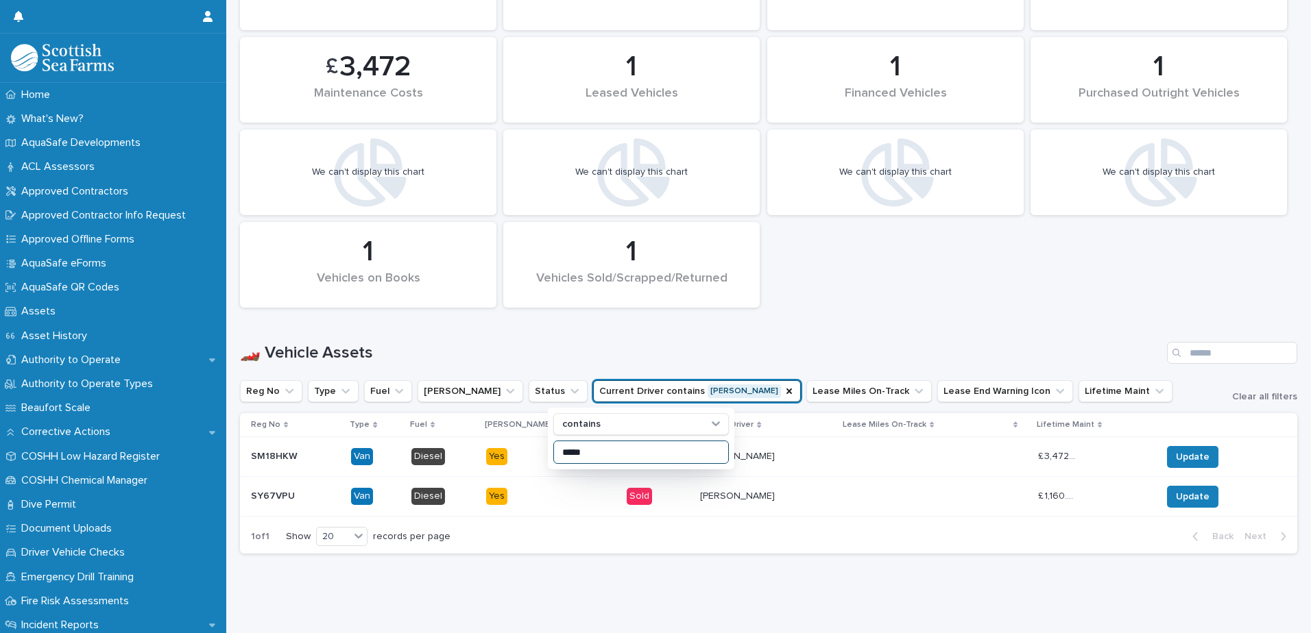
scroll to position [504, 0]
type input "*****"
click at [966, 554] on div "We can't display this chart We can't display this chart 1 Financed Vehicles Fue…" at bounding box center [768, 104] width 1057 height 922
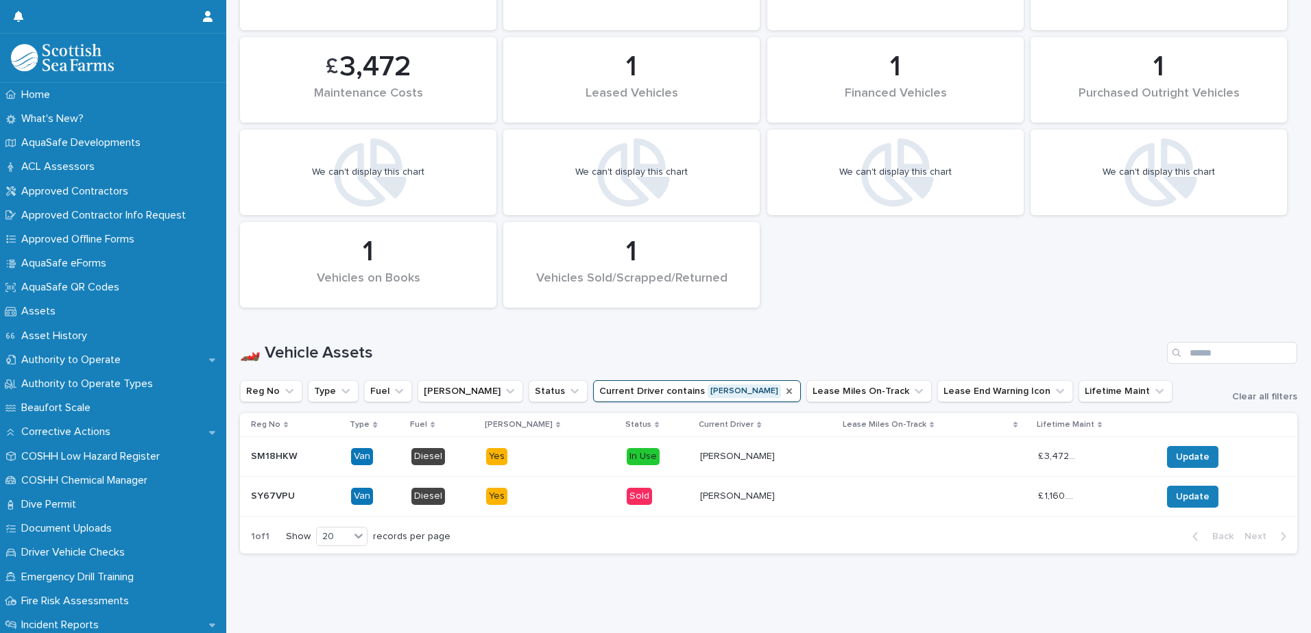
click at [783, 386] on icon "Current Driver" at bounding box center [788, 391] width 11 height 11
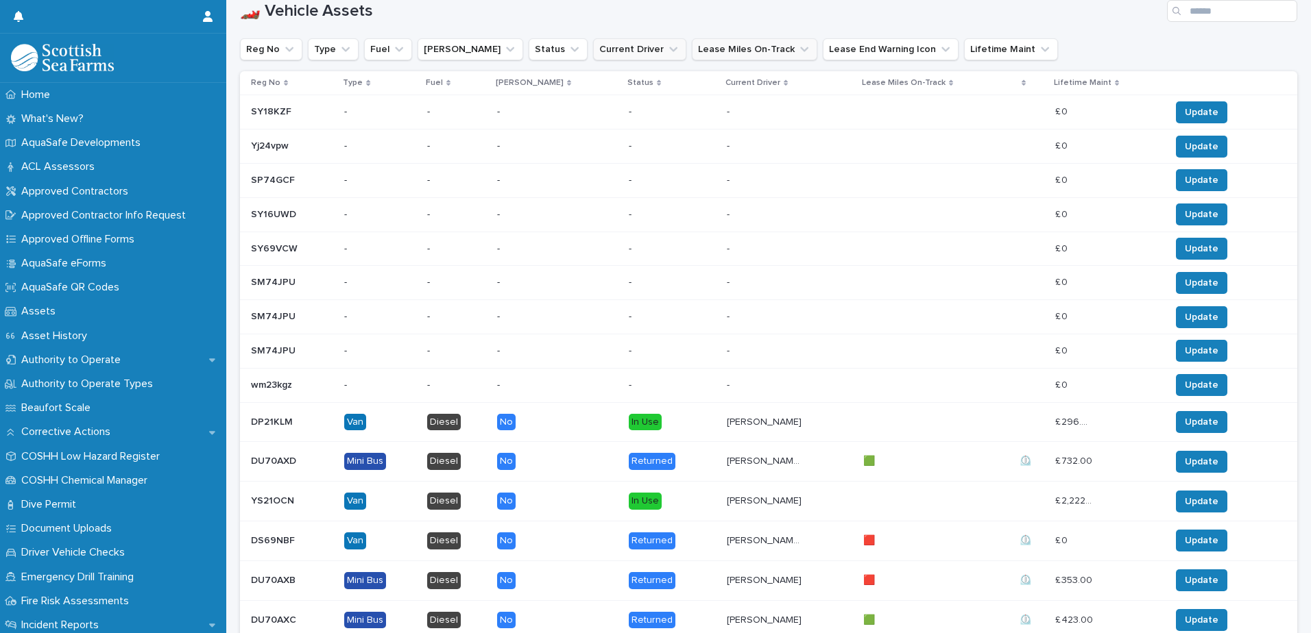
click at [629, 385] on p "-" at bounding box center [667, 386] width 76 height 12
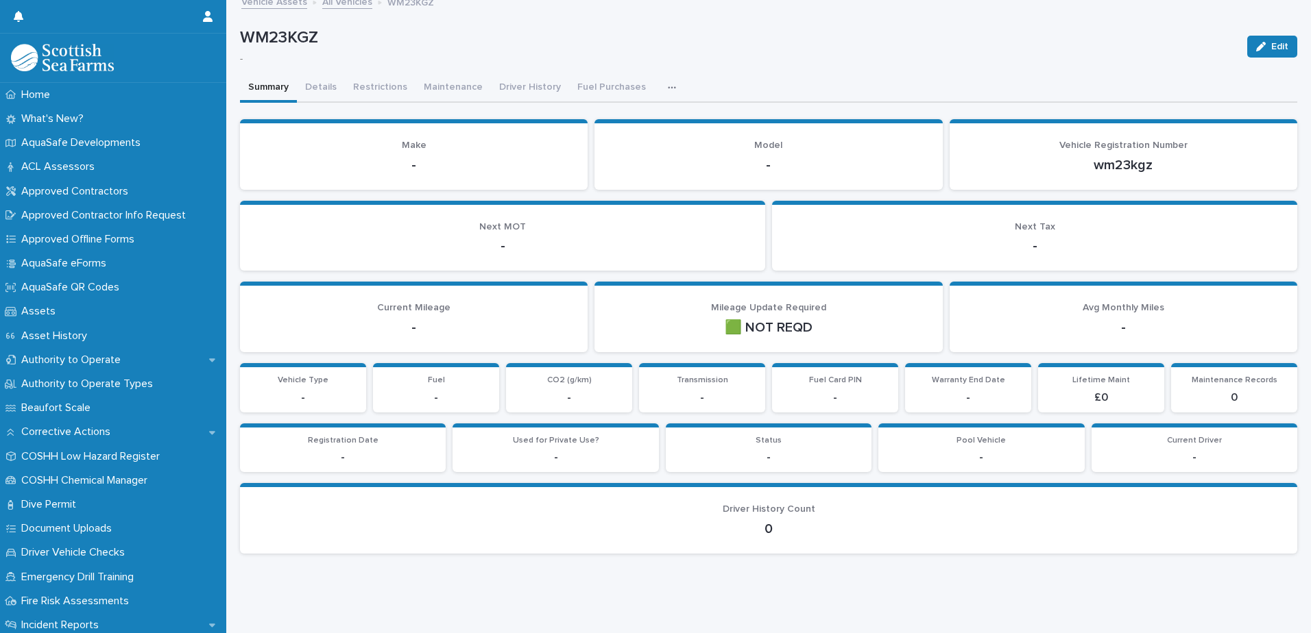
scroll to position [10, 0]
click at [354, 3] on link "All Vehicles" at bounding box center [347, 1] width 50 height 16
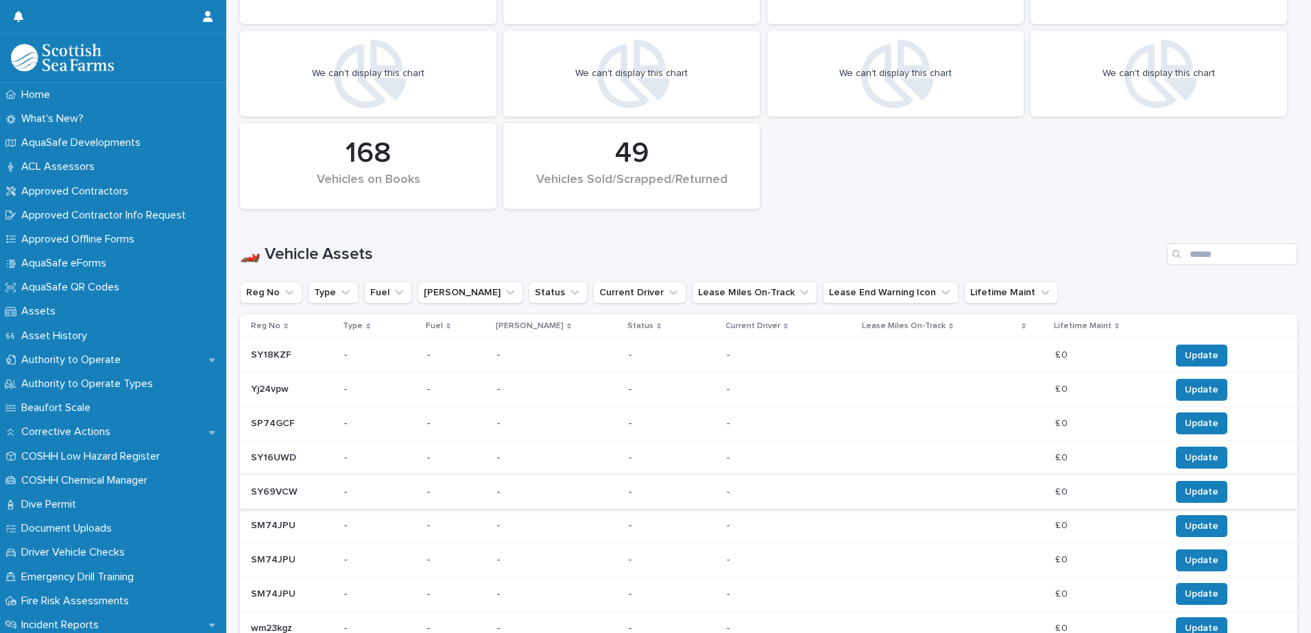
scroll to position [695, 0]
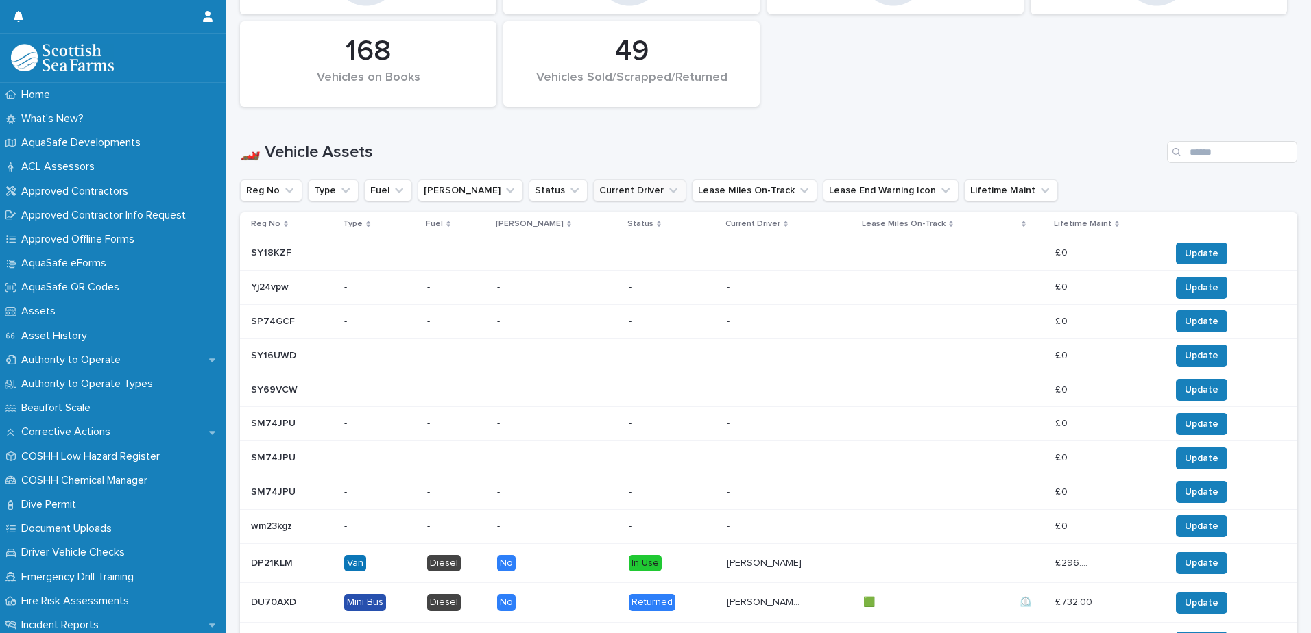
click at [593, 185] on button "Current Driver" at bounding box center [639, 191] width 93 height 22
click at [620, 239] on div "contains" at bounding box center [641, 238] width 186 height 62
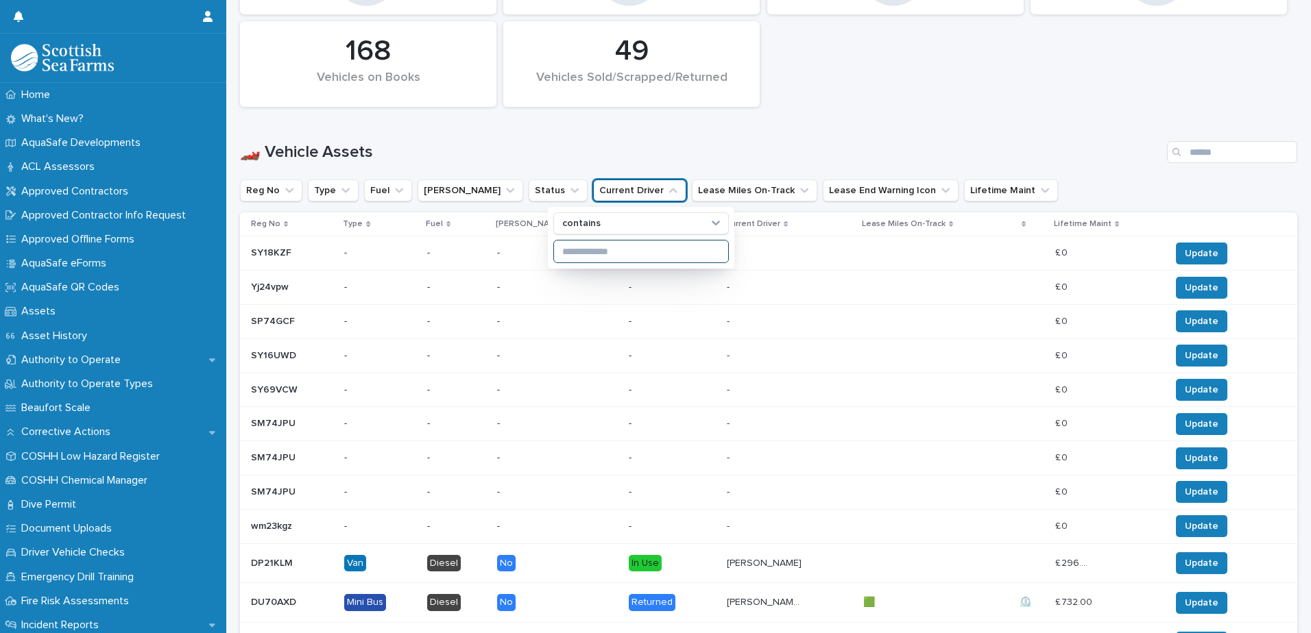
click at [619, 252] on input at bounding box center [641, 252] width 174 height 22
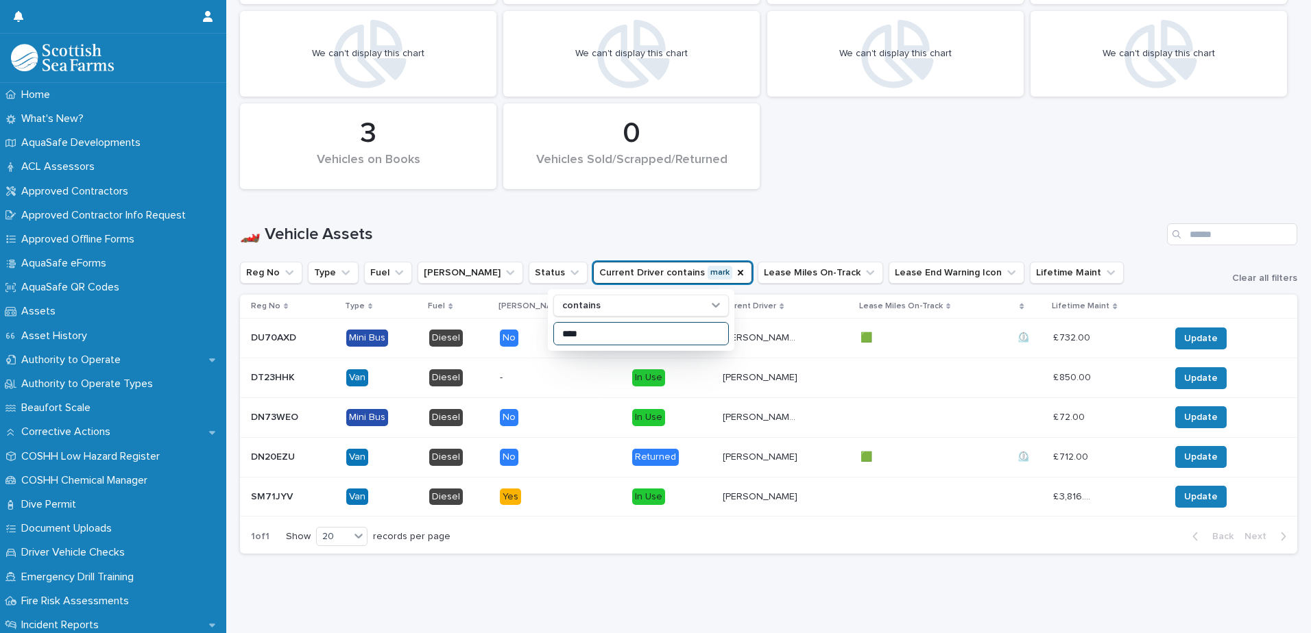
scroll to position [623, 0]
type input "****"
click at [879, 200] on div "🏎️ Vehicle Assets" at bounding box center [768, 229] width 1057 height 66
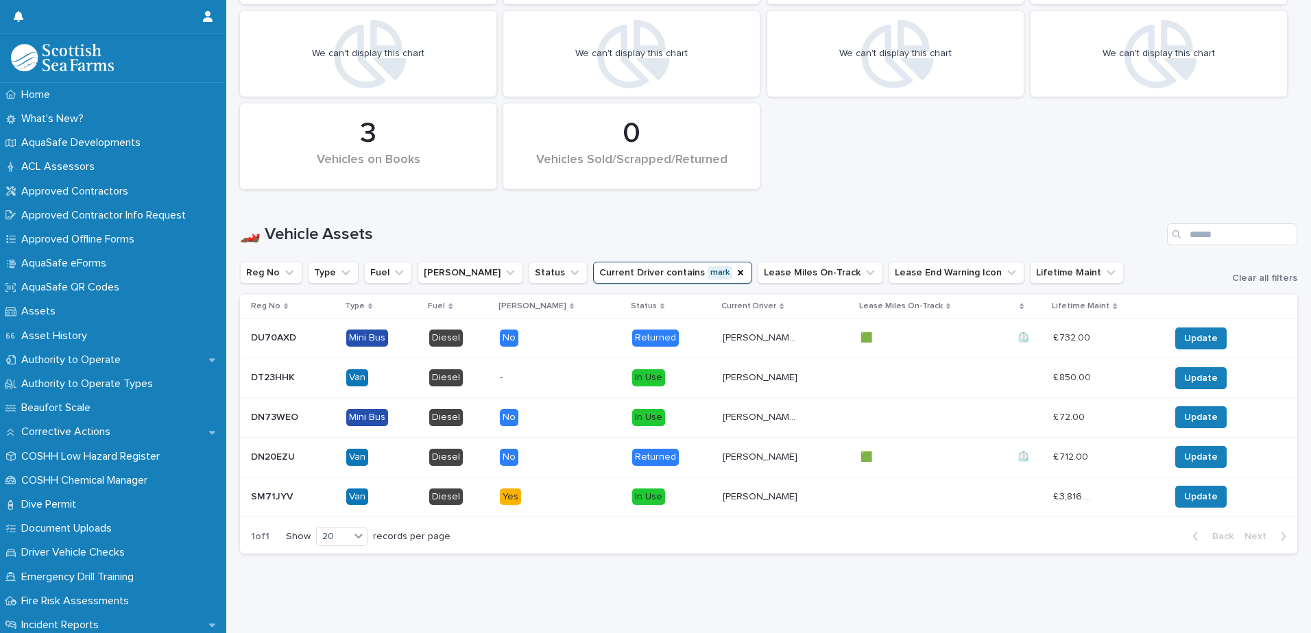
click at [1054, 489] on p "£ 3,816.00" at bounding box center [1073, 496] width 41 height 14
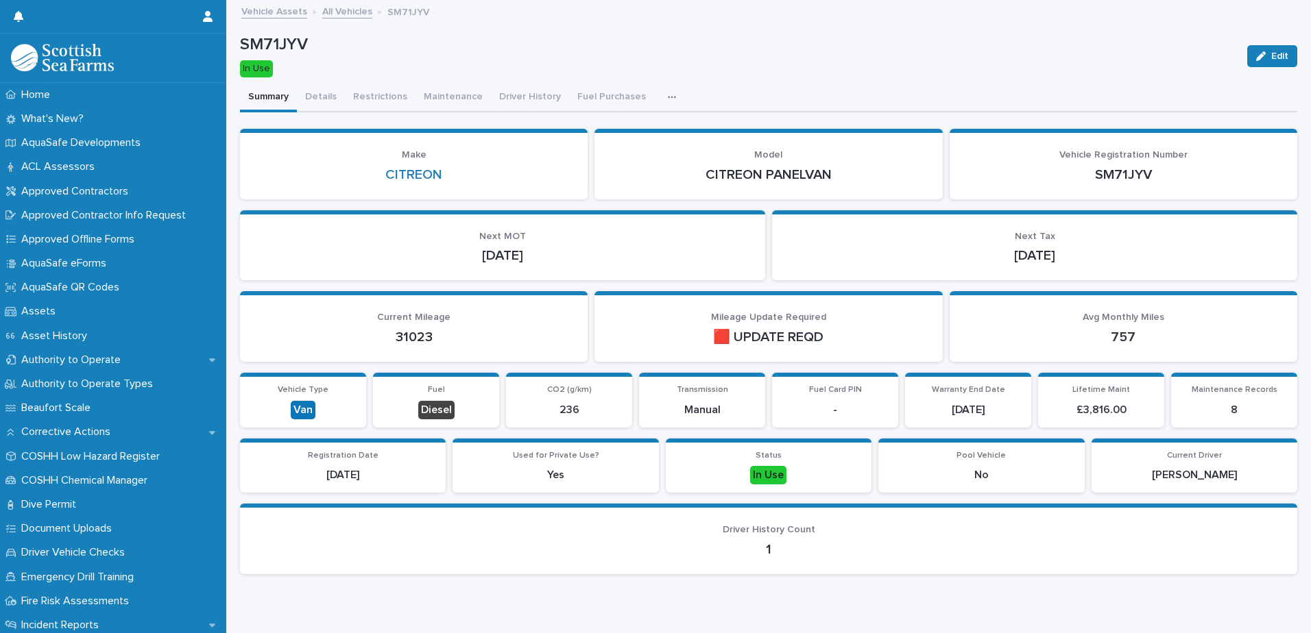
click at [335, 12] on link "All Vehicles" at bounding box center [347, 11] width 50 height 16
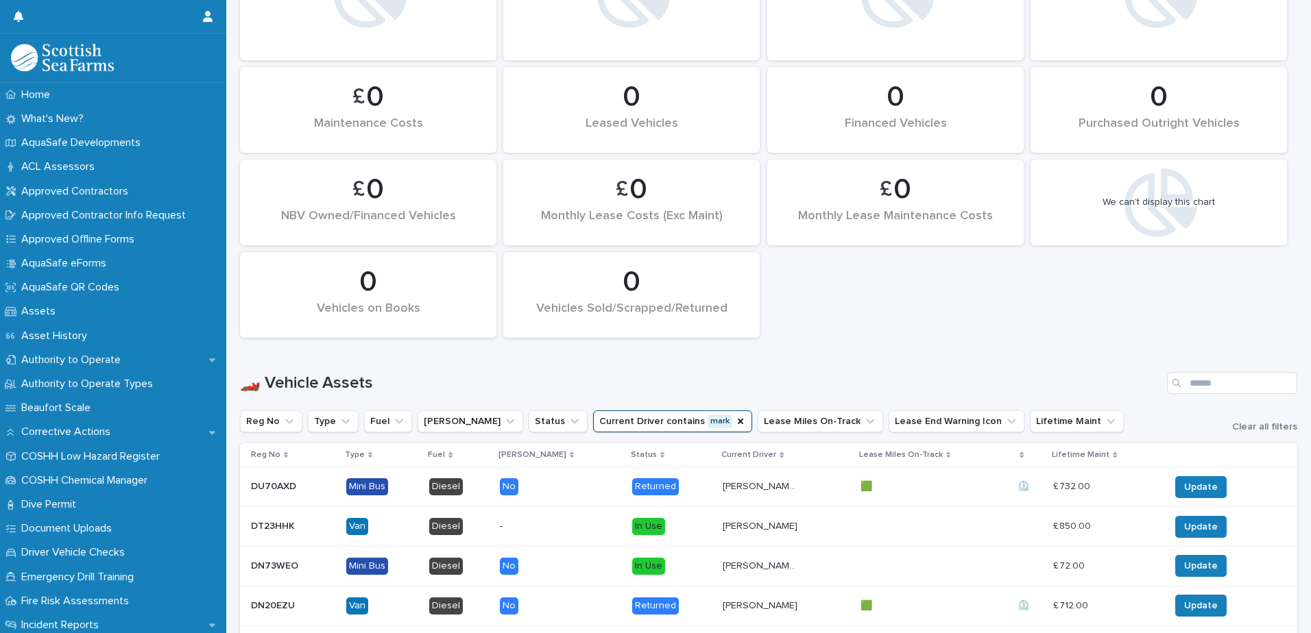
scroll to position [548, 0]
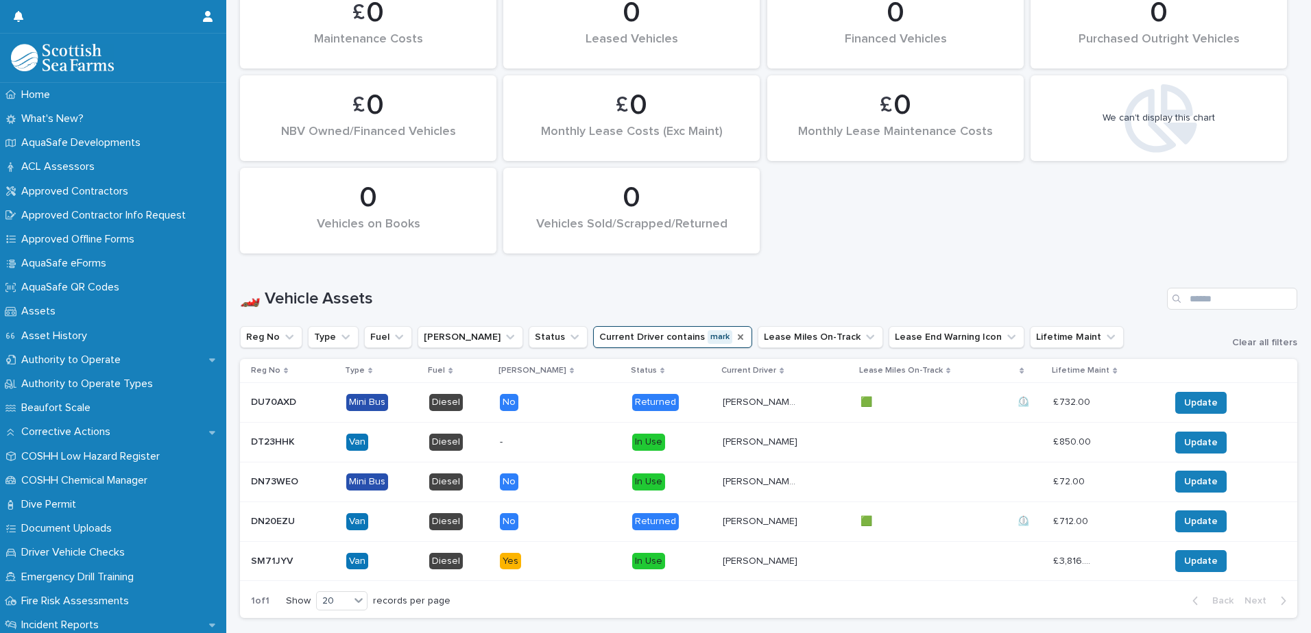
click at [735, 340] on icon "Current Driver" at bounding box center [740, 337] width 11 height 11
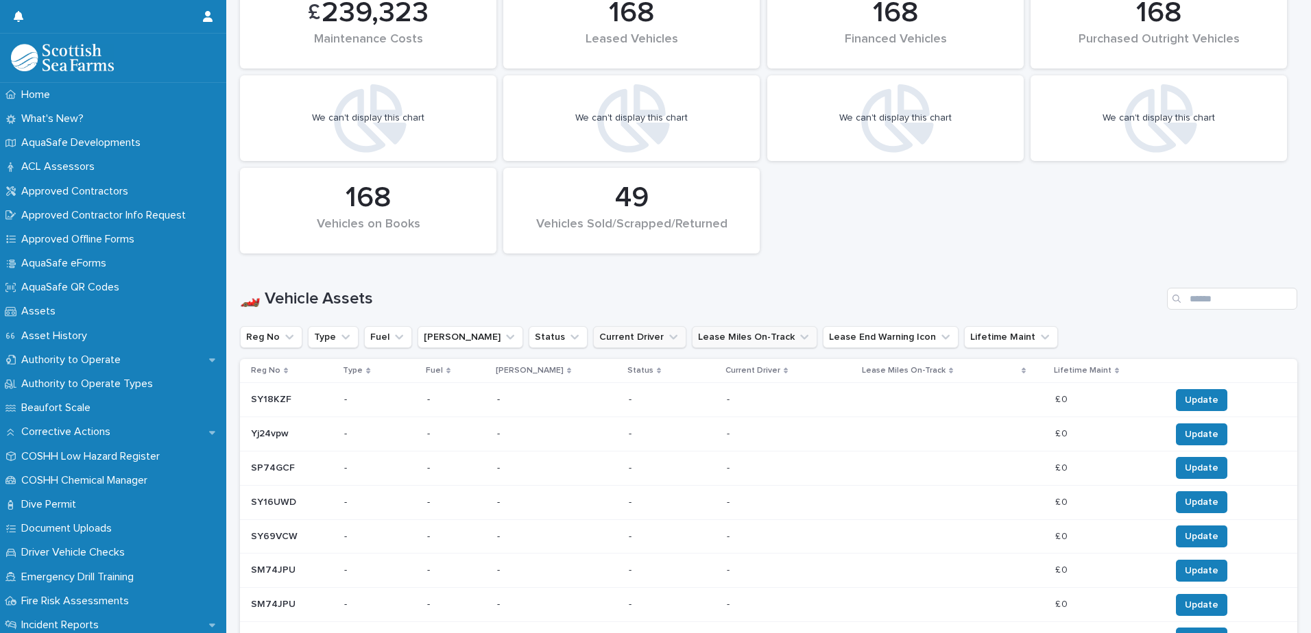
click at [629, 599] on p "-" at bounding box center [667, 605] width 76 height 12
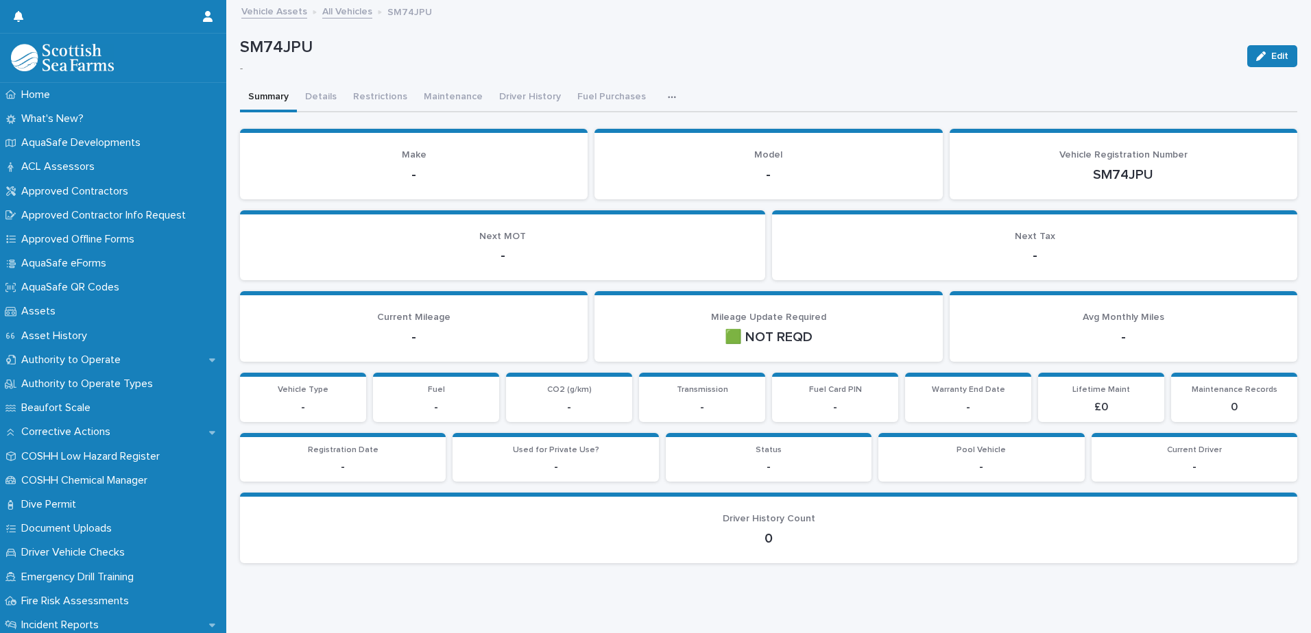
click at [340, 14] on link "All Vehicles" at bounding box center [347, 11] width 50 height 16
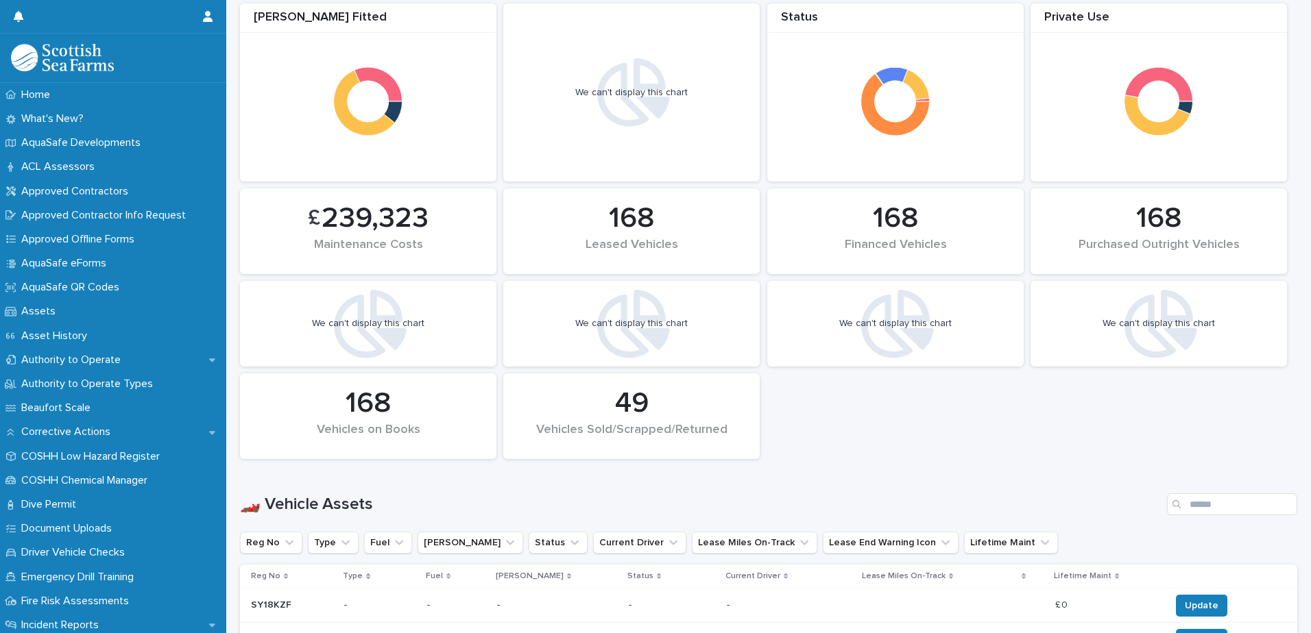
scroll to position [480, 0]
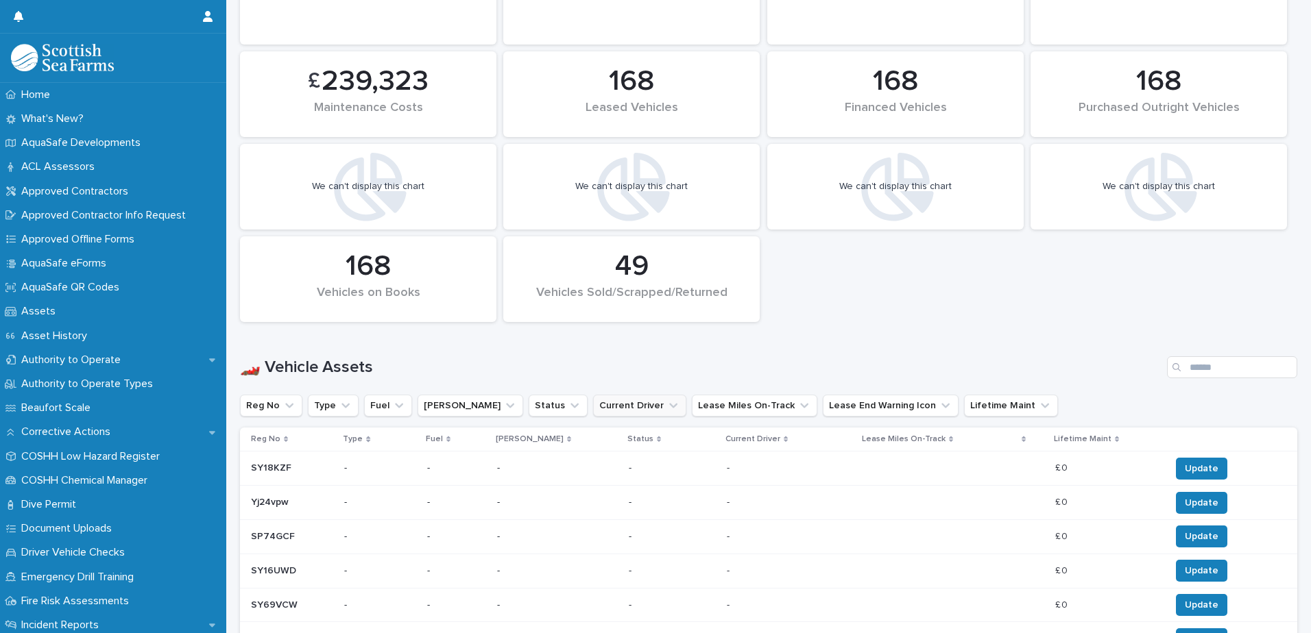
click at [593, 405] on button "Current Driver" at bounding box center [639, 406] width 93 height 22
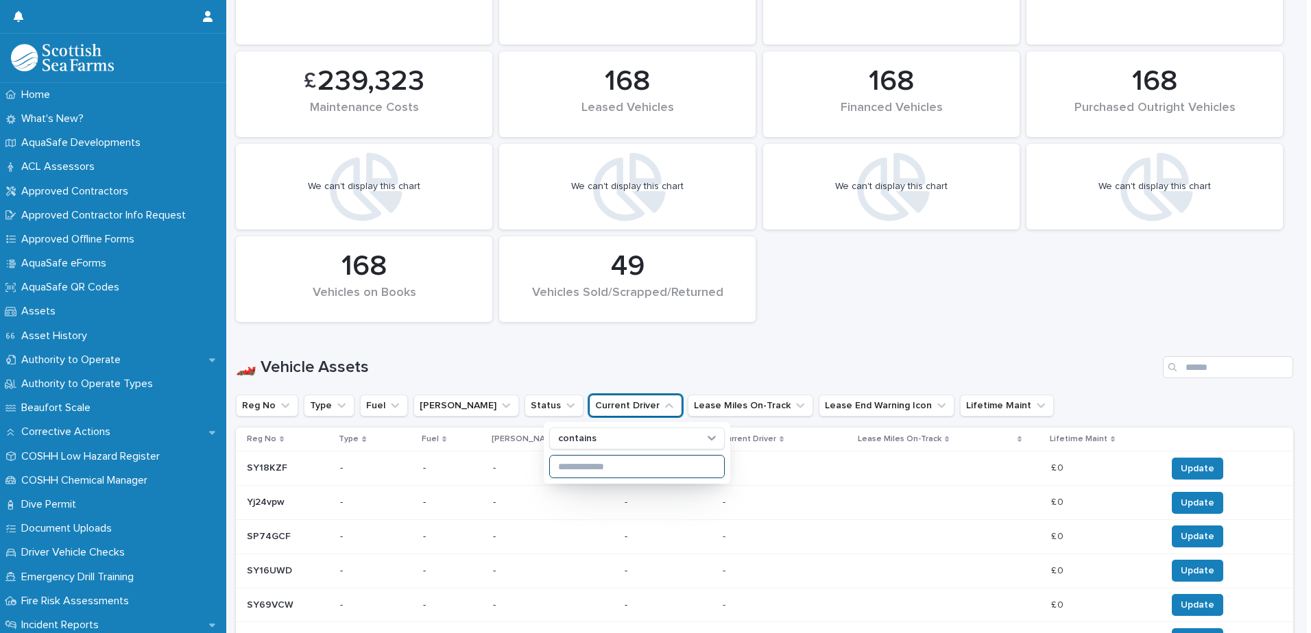
click at [605, 459] on input at bounding box center [637, 467] width 174 height 22
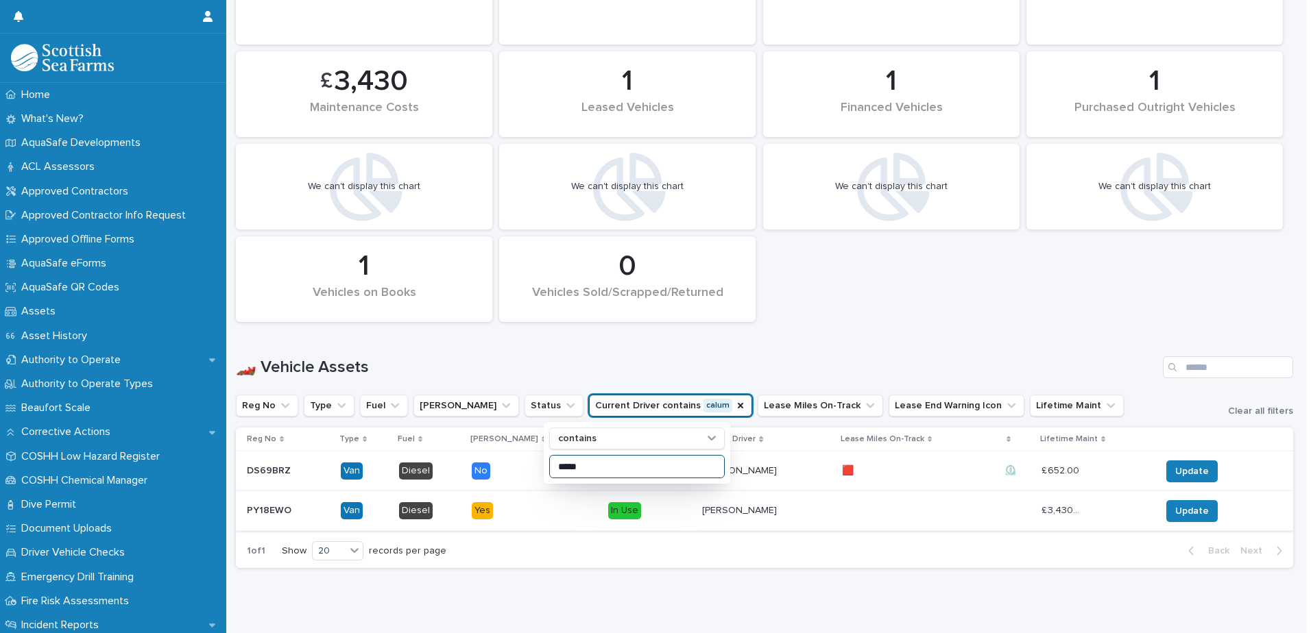
type input "*****"
click at [864, 509] on p at bounding box center [880, 511] width 76 height 12
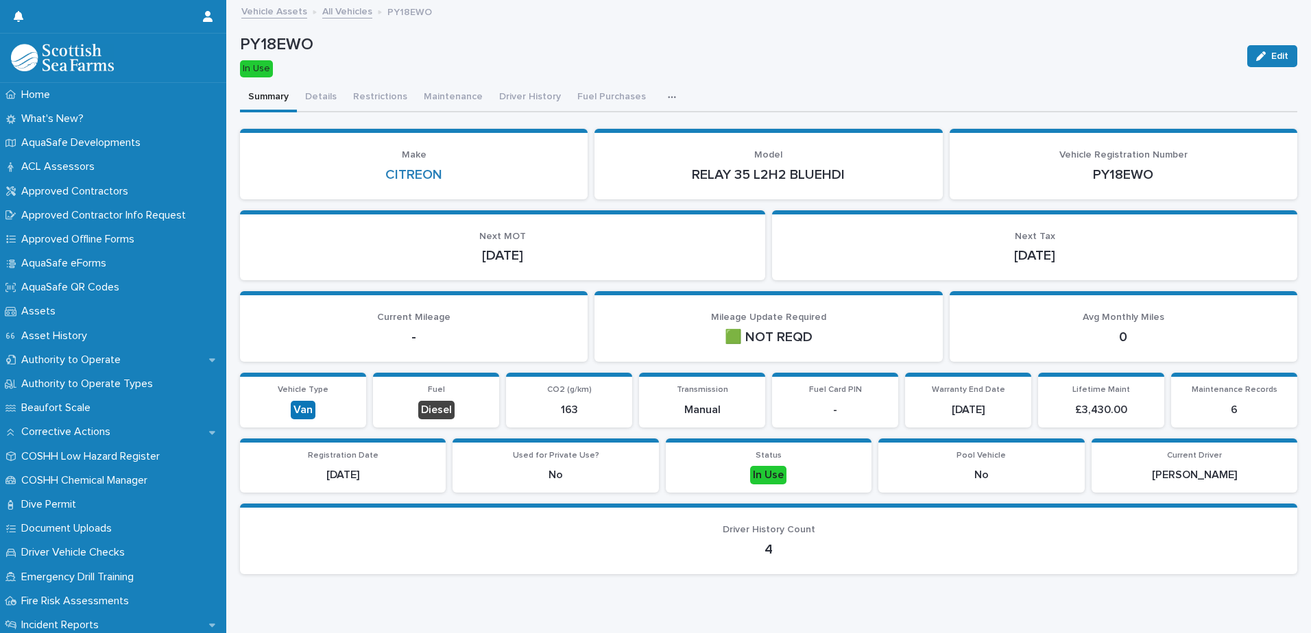
click at [330, 3] on link "All Vehicles" at bounding box center [347, 11] width 50 height 16
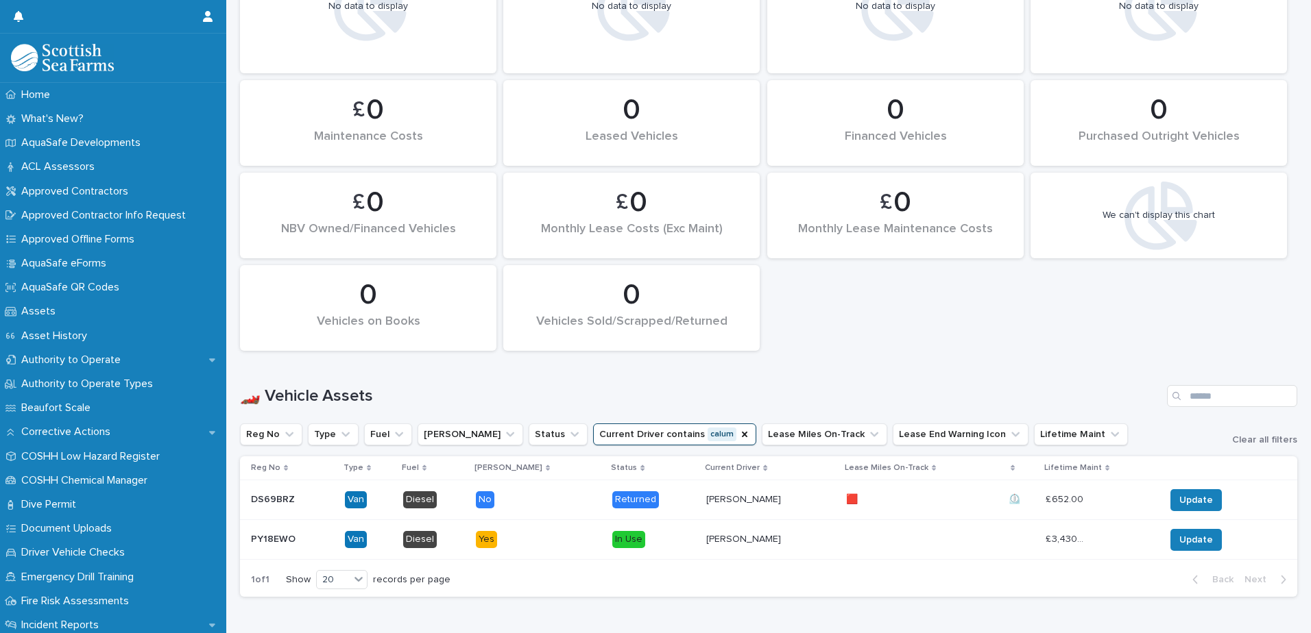
scroll to position [504, 0]
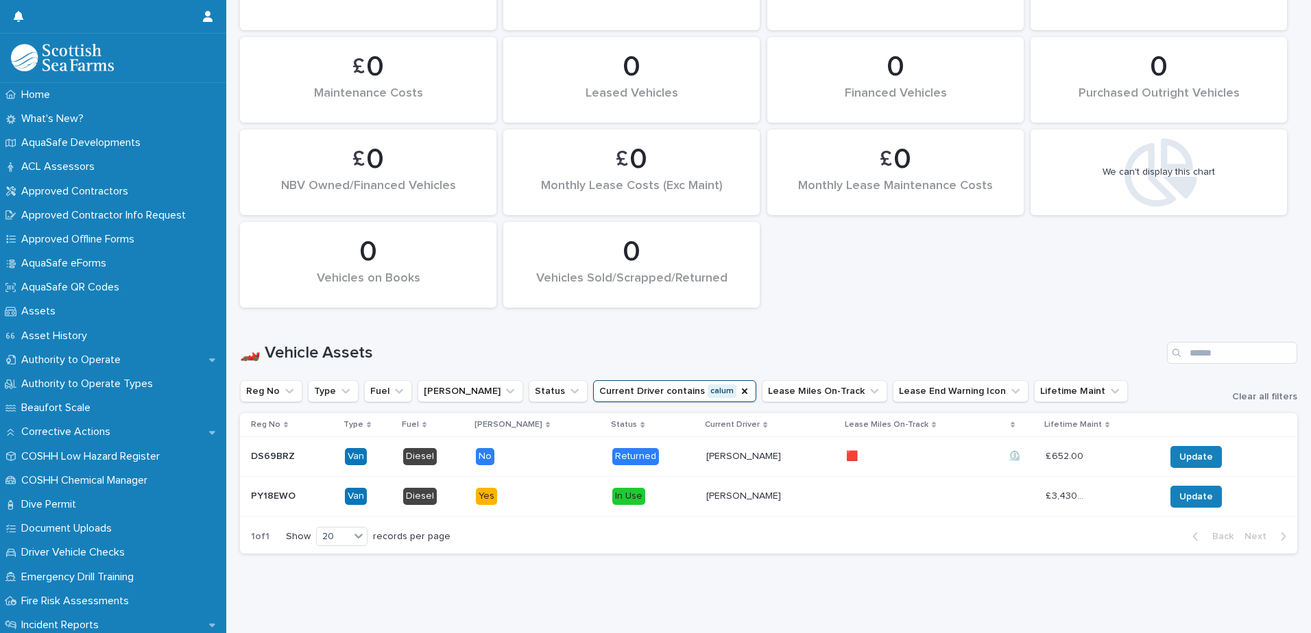
click at [698, 380] on button "Current Driver contains calum" at bounding box center [674, 391] width 163 height 22
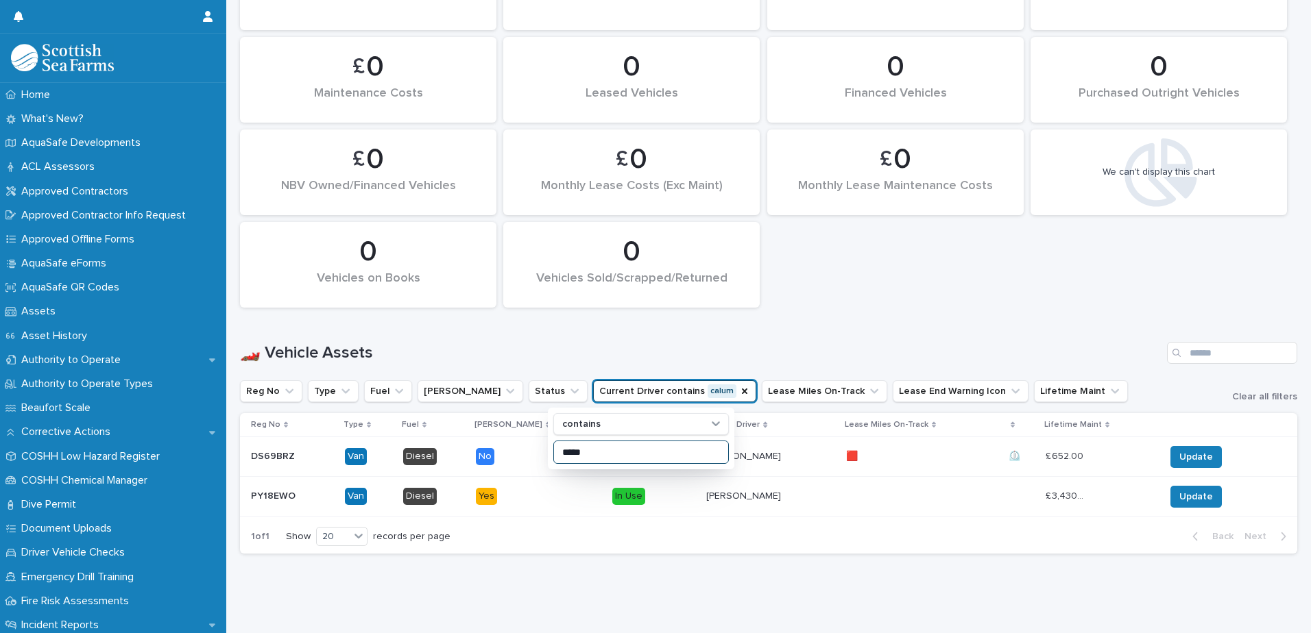
click at [635, 441] on input "*****" at bounding box center [641, 452] width 174 height 22
type input "*"
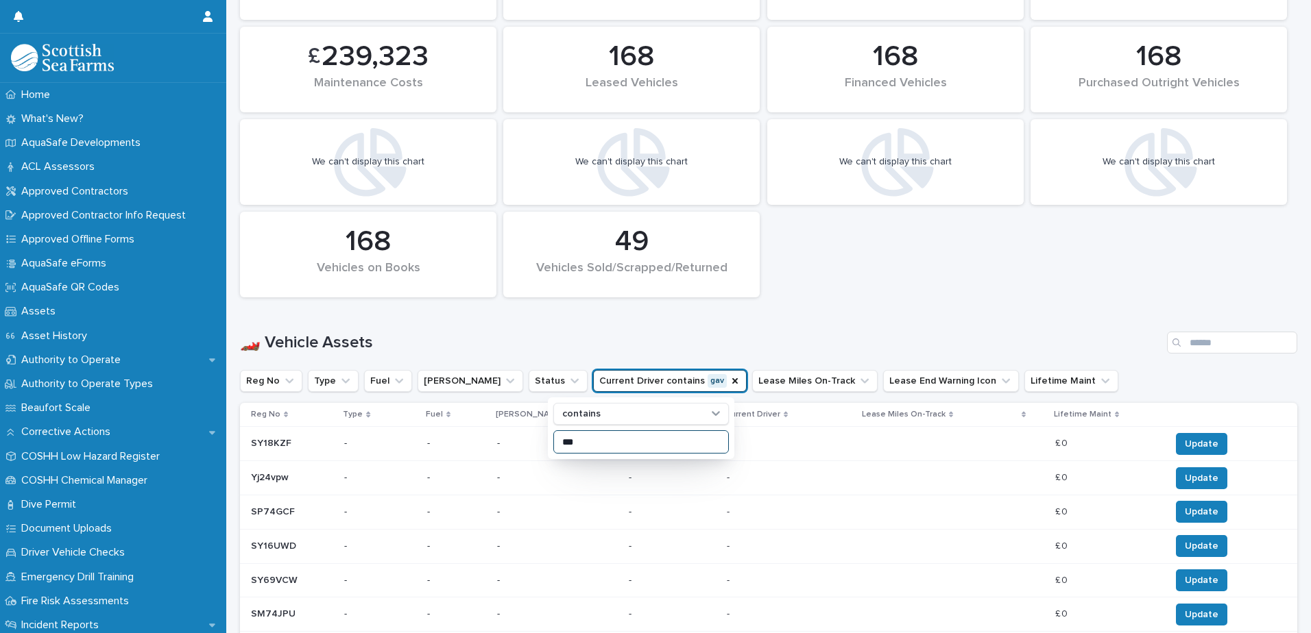
scroll to position [836, 0]
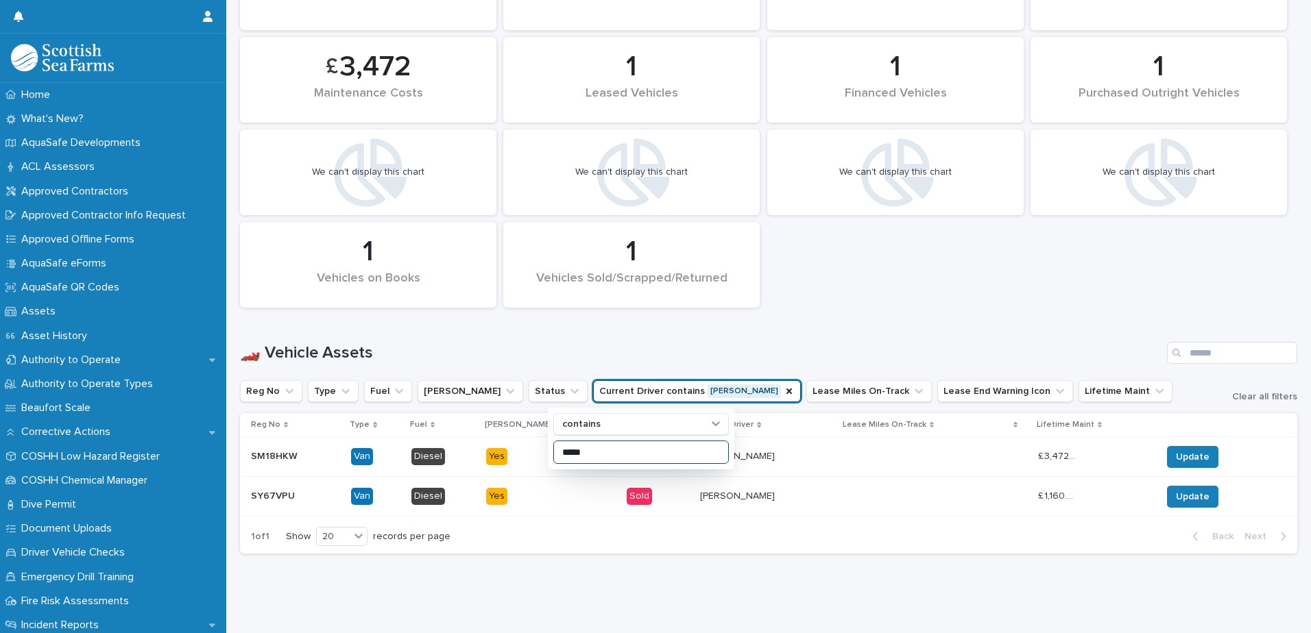
scroll to position [504, 0]
type input "*****"
click at [1011, 451] on p at bounding box center [1019, 457] width 16 height 12
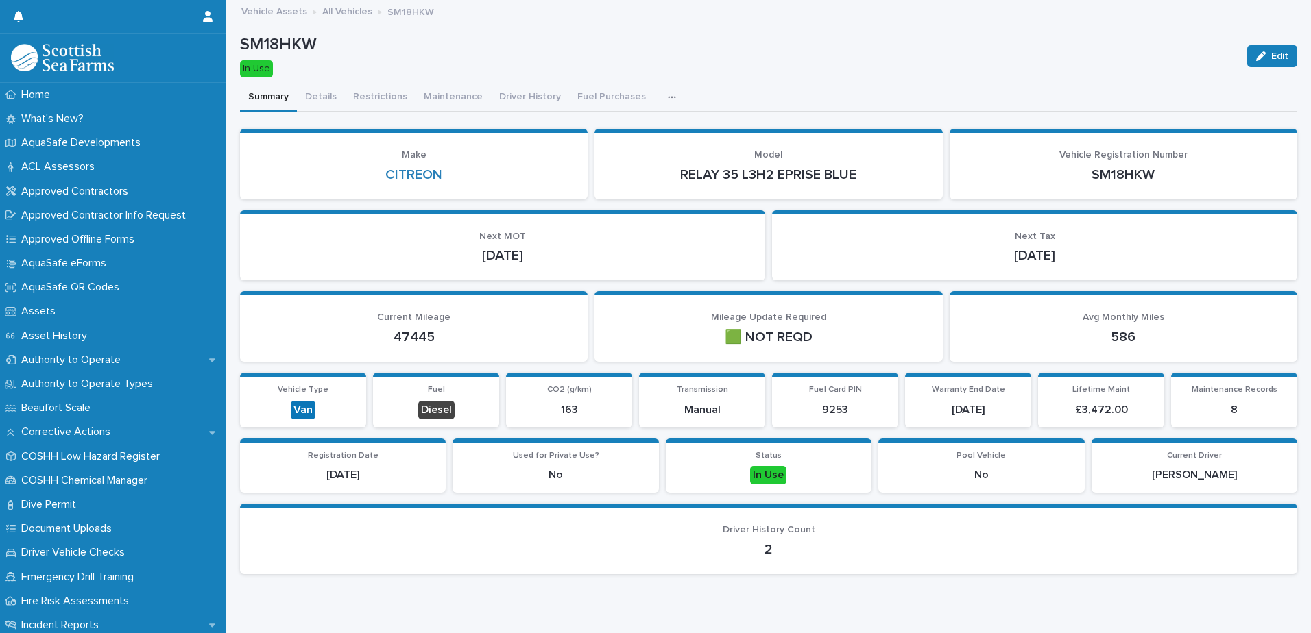
click at [350, 14] on link "All Vehicles" at bounding box center [347, 11] width 50 height 16
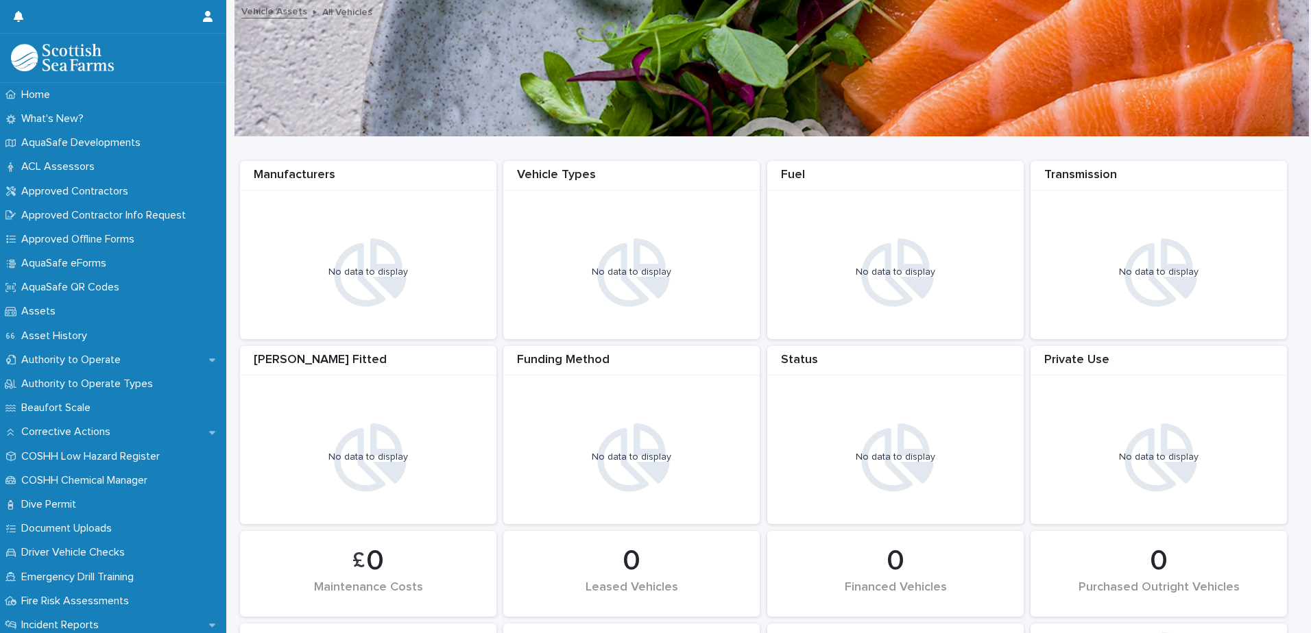
drag, startPoint x: 985, startPoint y: 16, endPoint x: 977, endPoint y: 35, distance: 20.3
click at [979, 30] on div "Vehicle Assets All Vehicles" at bounding box center [768, 68] width 1084 height 137
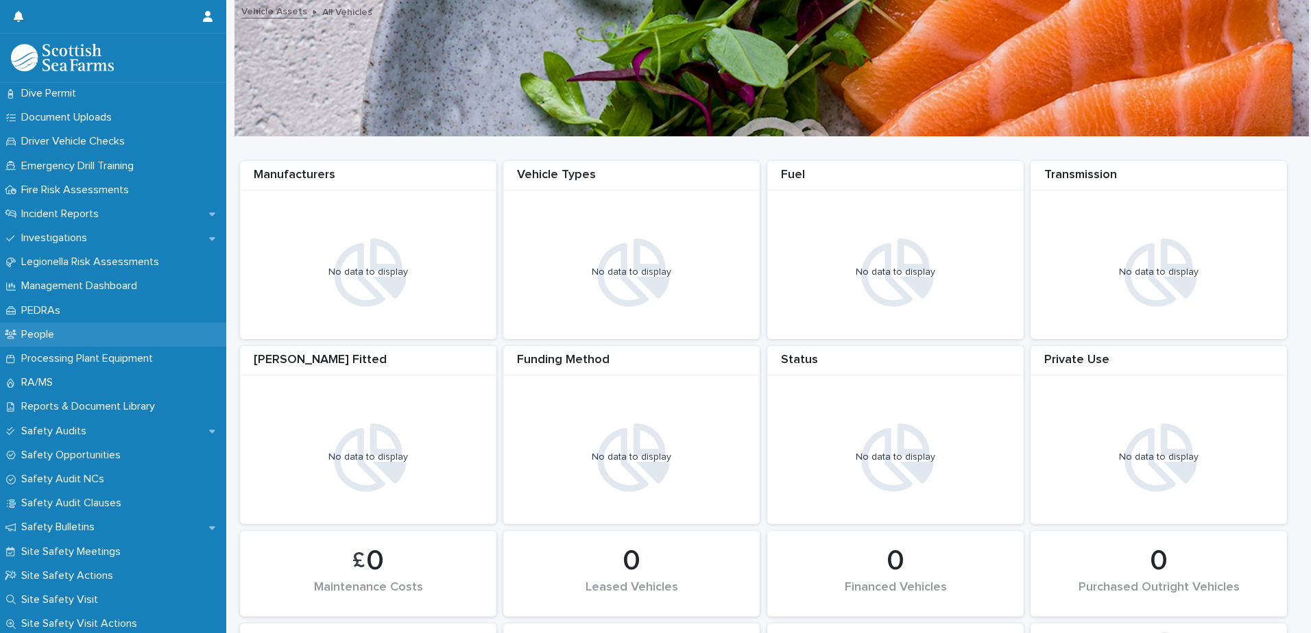
scroll to position [480, 0]
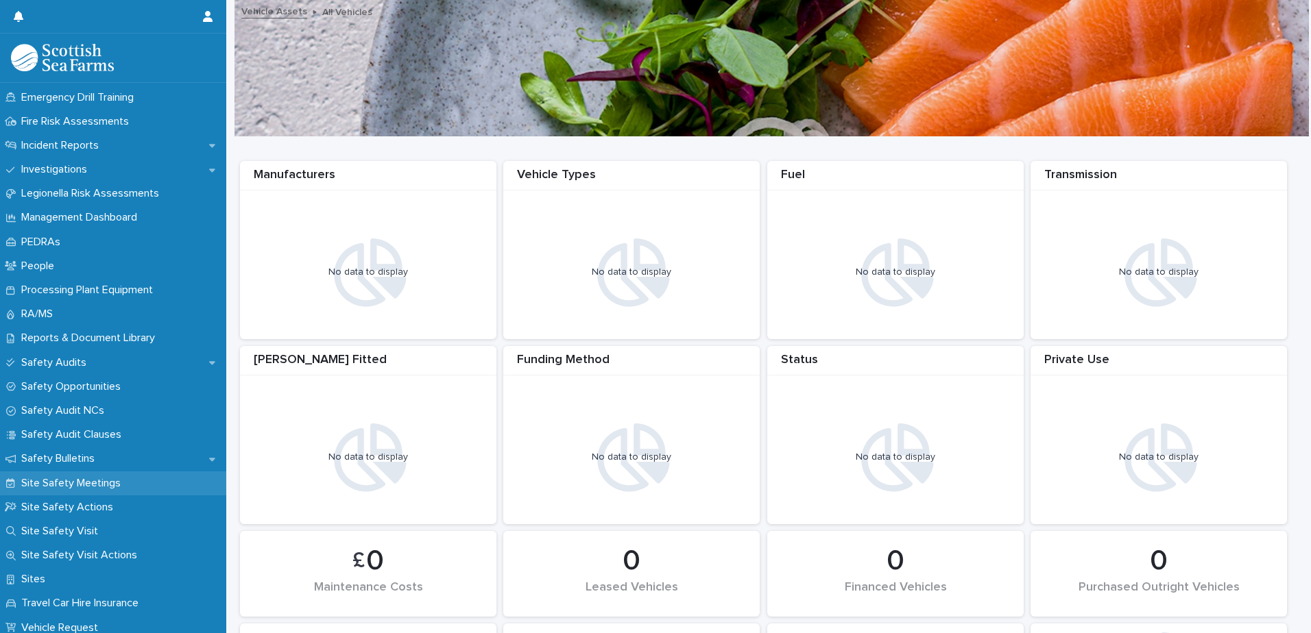
click at [108, 485] on p "Site Safety Meetings" at bounding box center [74, 483] width 116 height 13
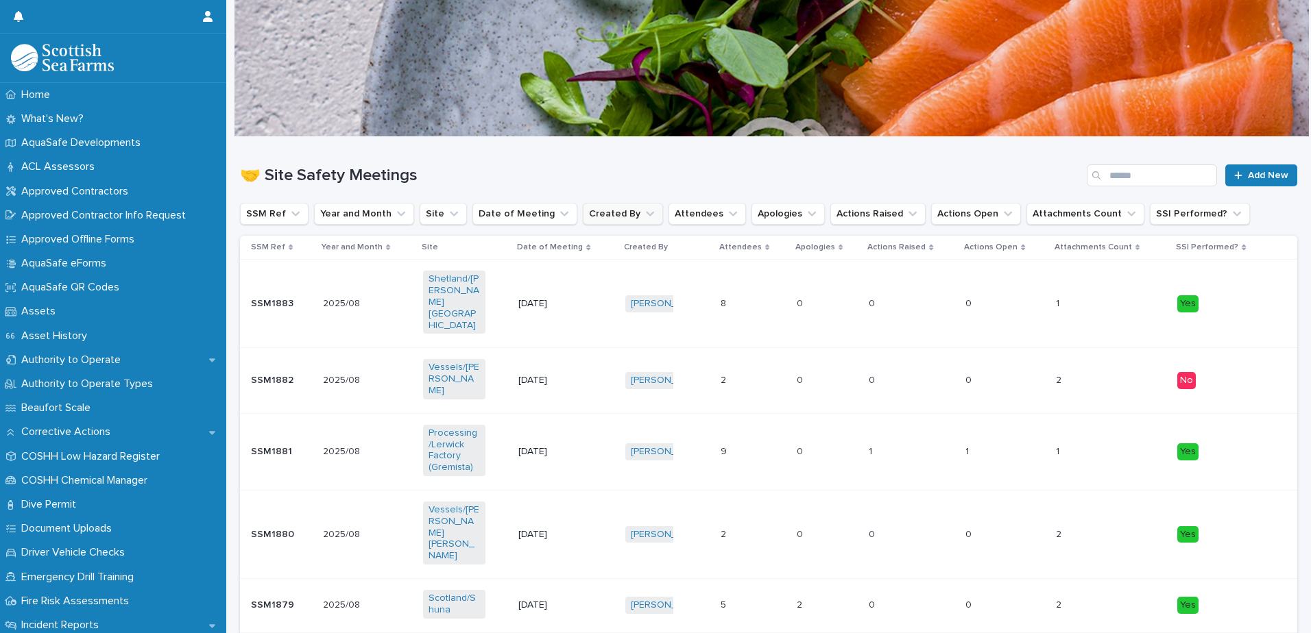
click at [643, 217] on icon "Created By" at bounding box center [650, 214] width 14 height 14
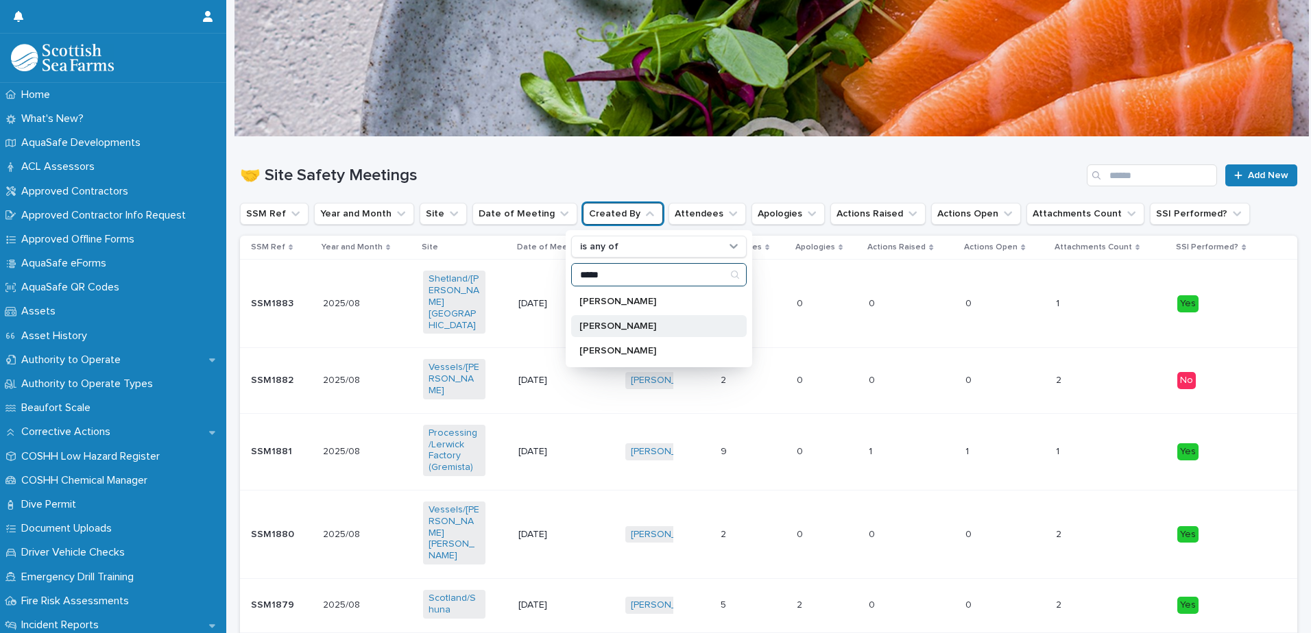
type input "*****"
click at [666, 333] on div "[PERSON_NAME]" at bounding box center [658, 326] width 175 height 22
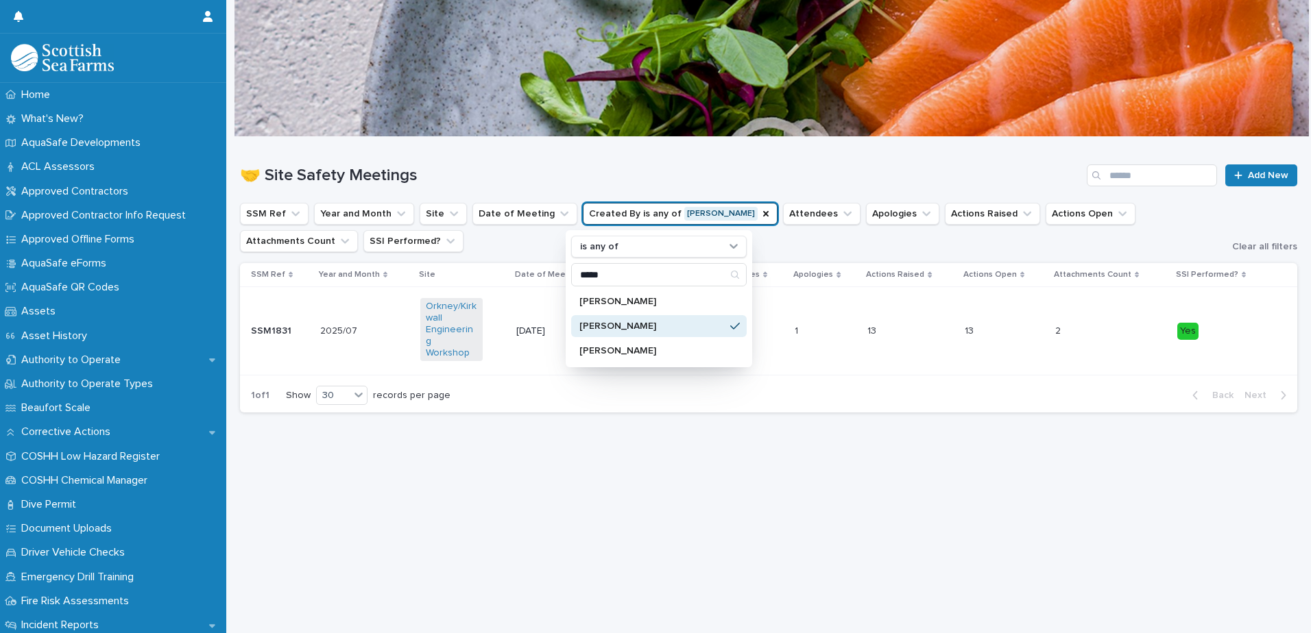
click at [492, 434] on div "Loading... Saving… Loading... Saving… 🤝 Site Safety Meetings Add New SSM Ref Ye…" at bounding box center [768, 368] width 1071 height 462
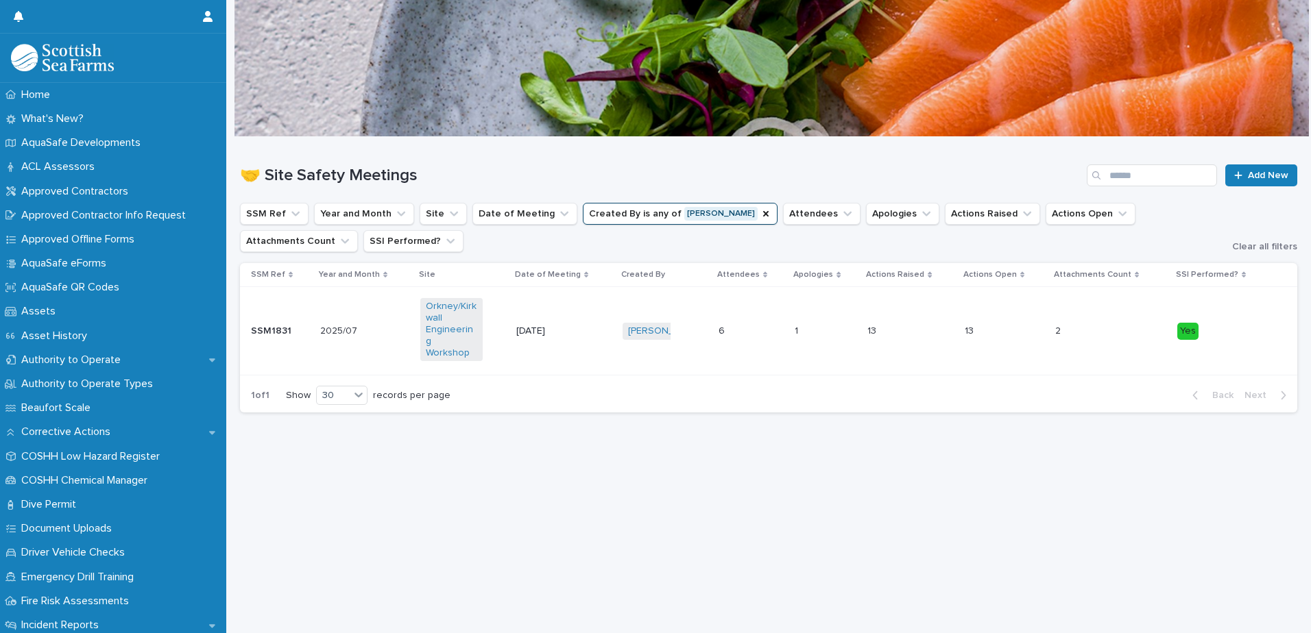
click at [388, 321] on div "2025/07 2025/07" at bounding box center [365, 331] width 90 height 23
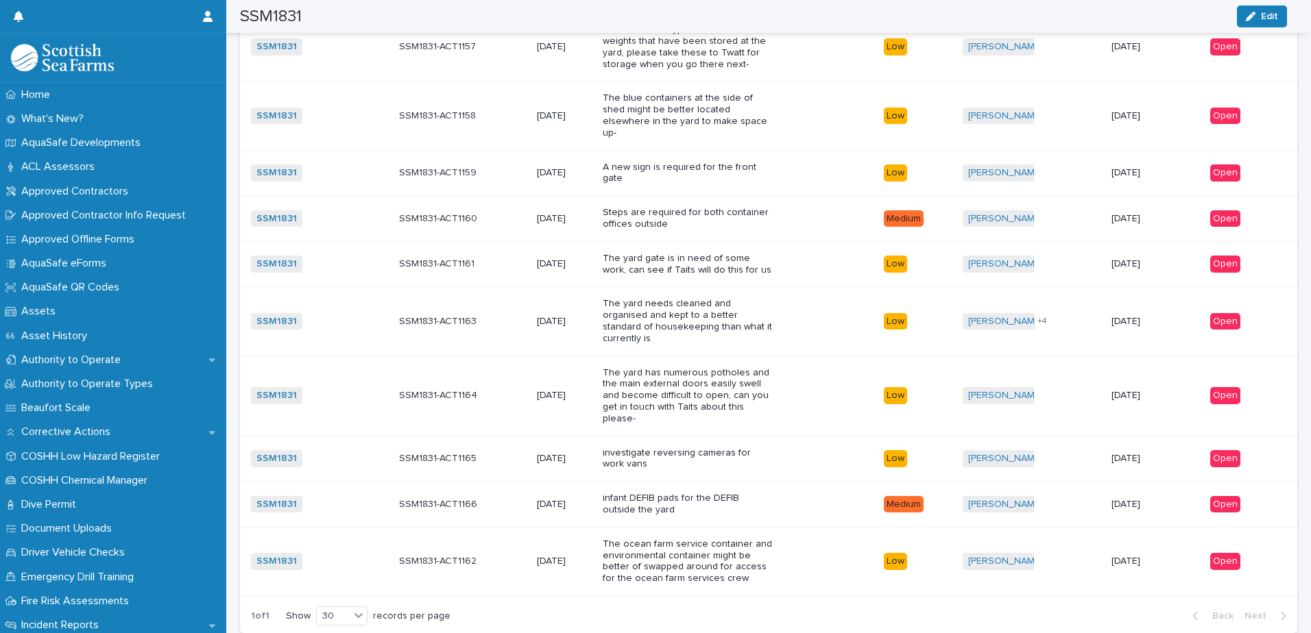
scroll to position [1082, 0]
